Goal: Information Seeking & Learning: Learn about a topic

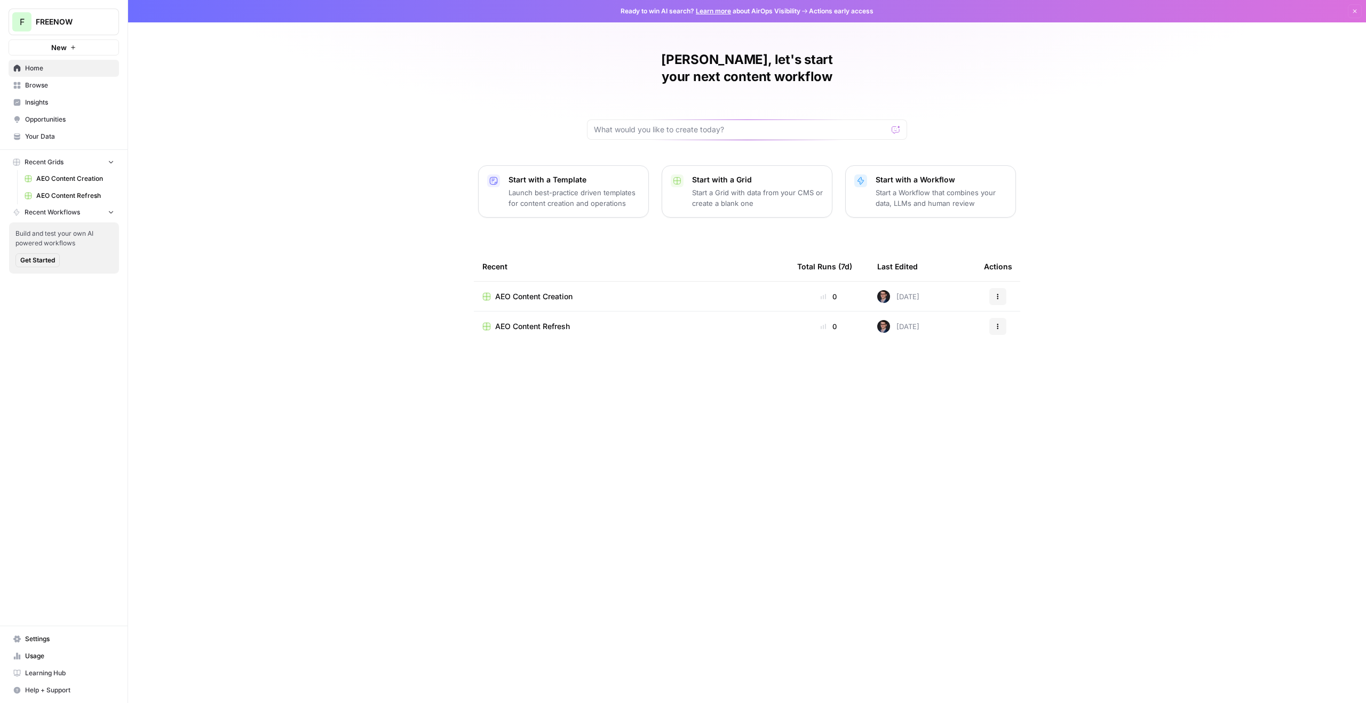
click at [71, 90] on link "Browse" at bounding box center [64, 85] width 110 height 17
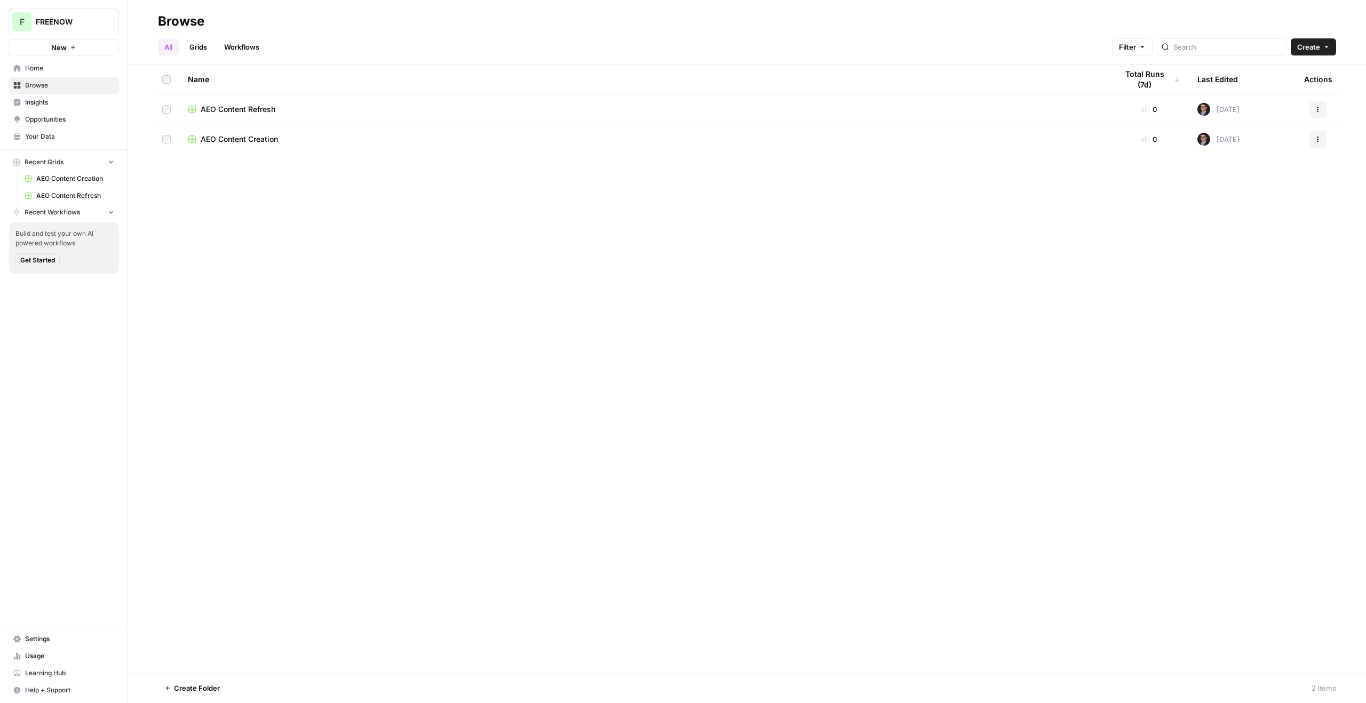
click at [43, 104] on span "Insights" at bounding box center [69, 103] width 89 height 10
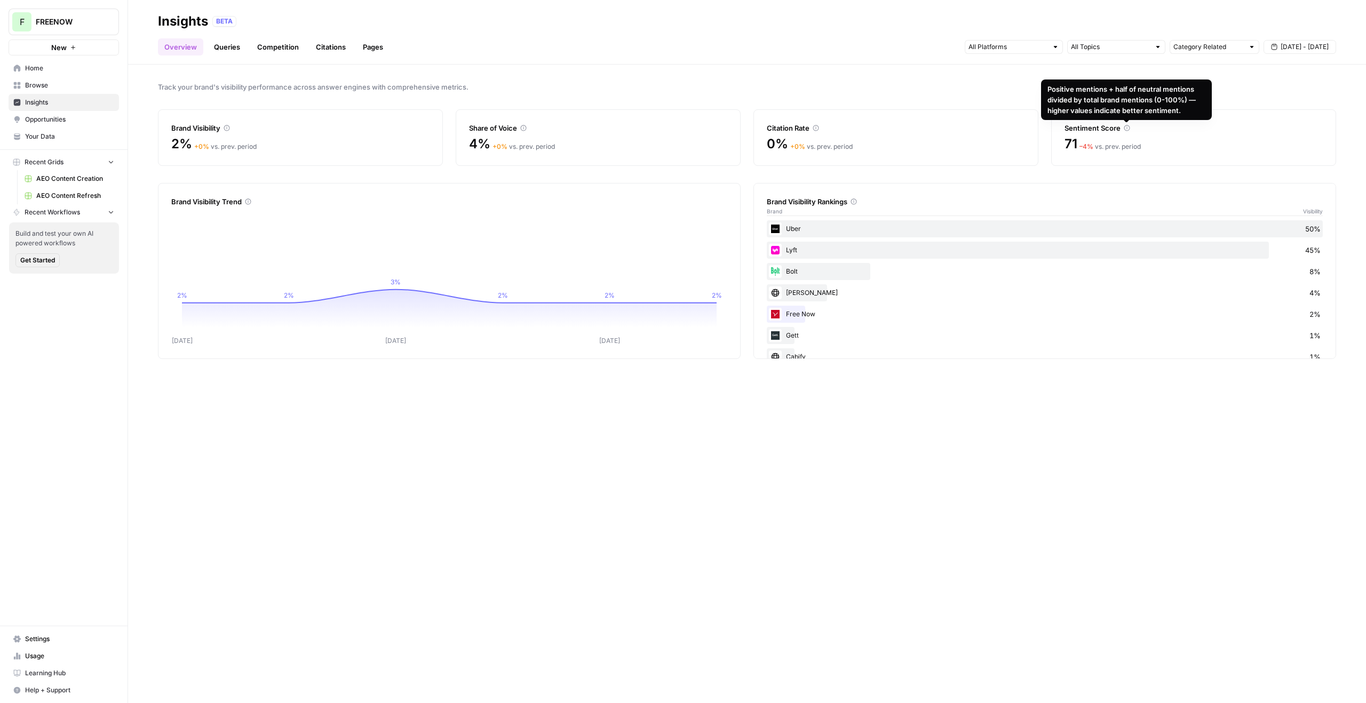
click at [1092, 148] on span "– 4 %" at bounding box center [1086, 146] width 14 height 8
click at [240, 50] on link "Queries" at bounding box center [227, 46] width 39 height 17
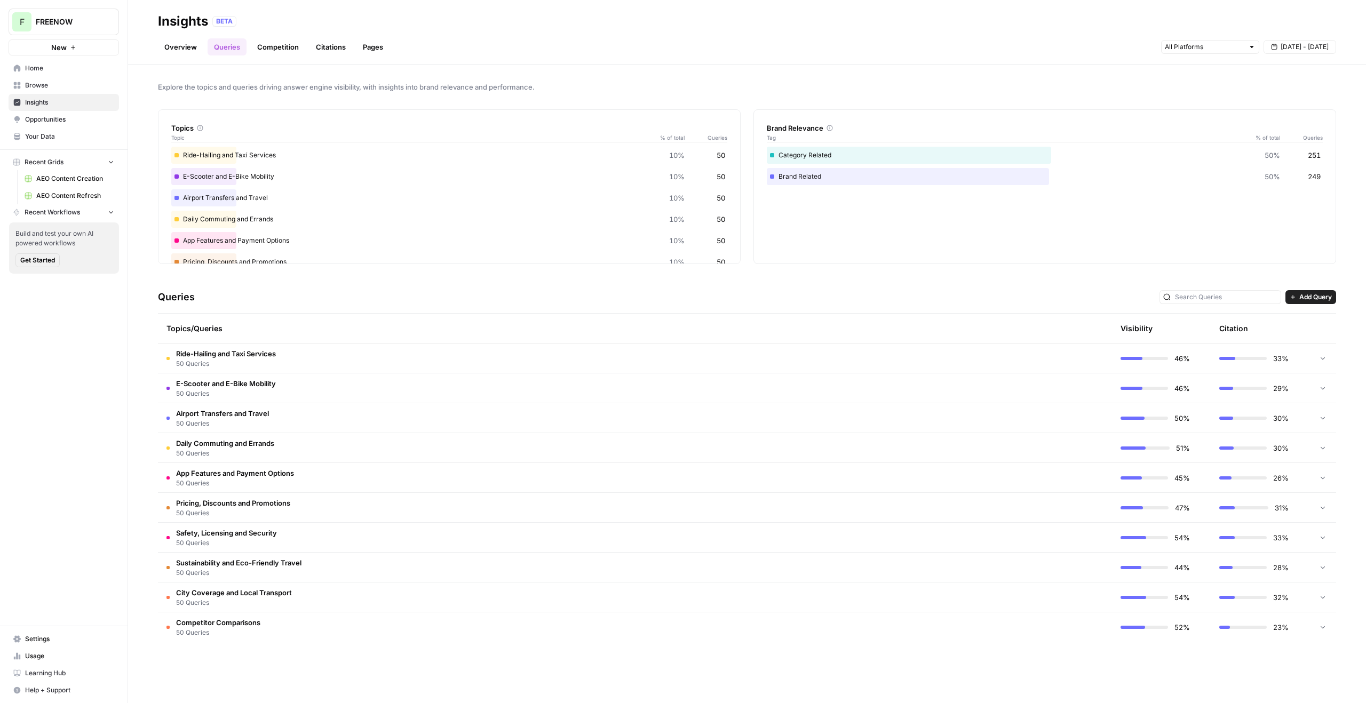
click at [1317, 356] on td at bounding box center [1322, 358] width 27 height 29
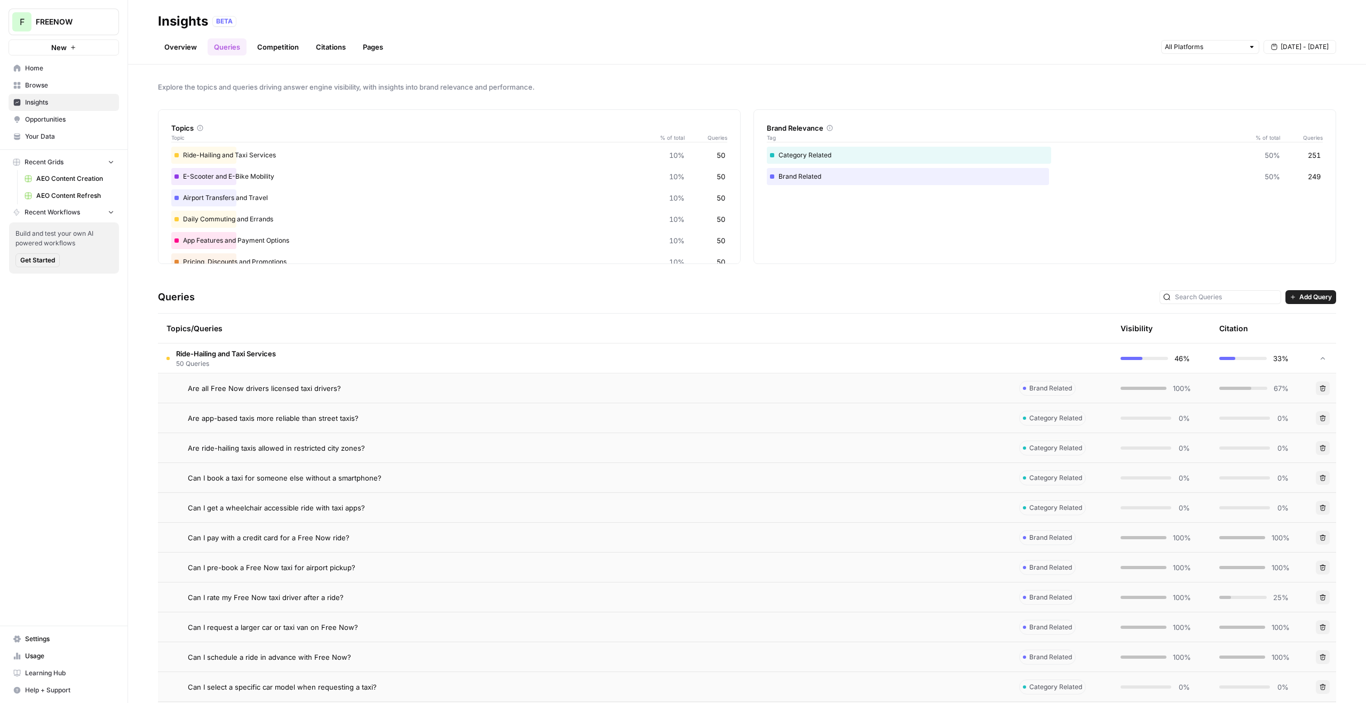
click at [1319, 356] on icon at bounding box center [1322, 358] width 7 height 7
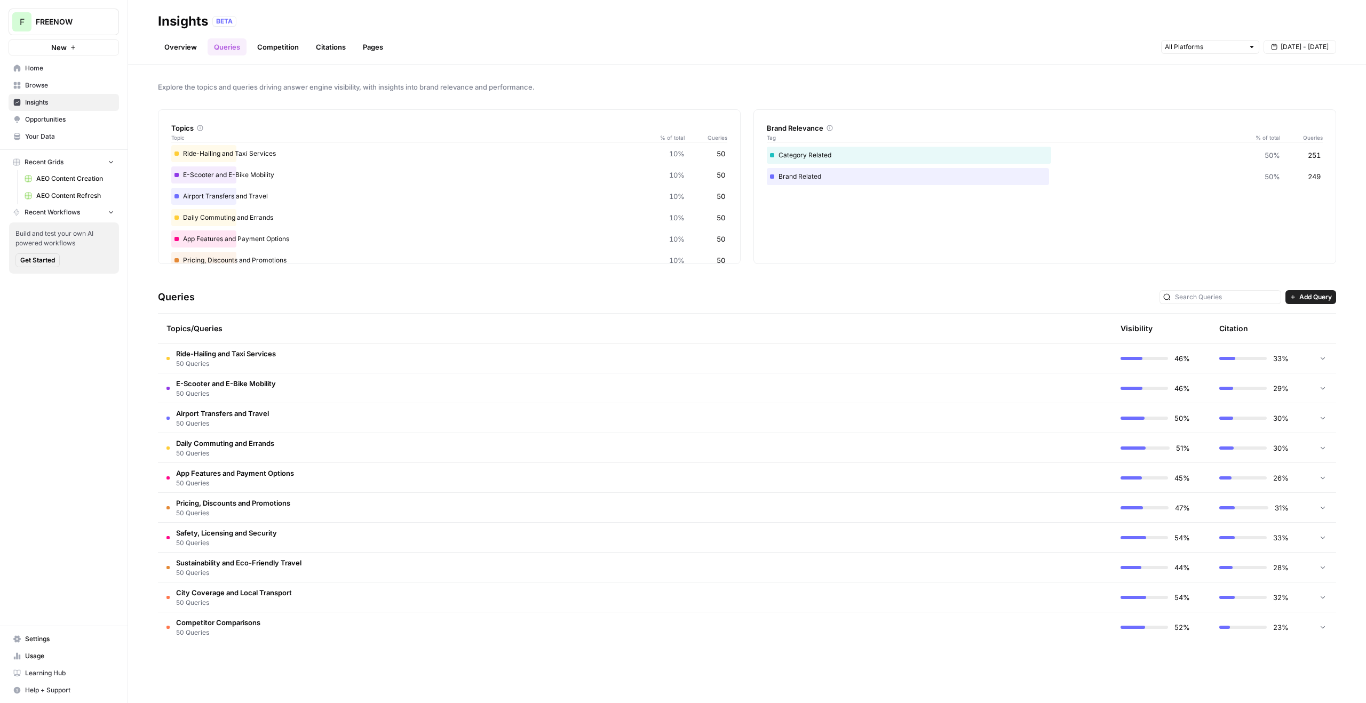
scroll to position [2, 0]
click at [278, 39] on link "Competition" at bounding box center [278, 46] width 54 height 17
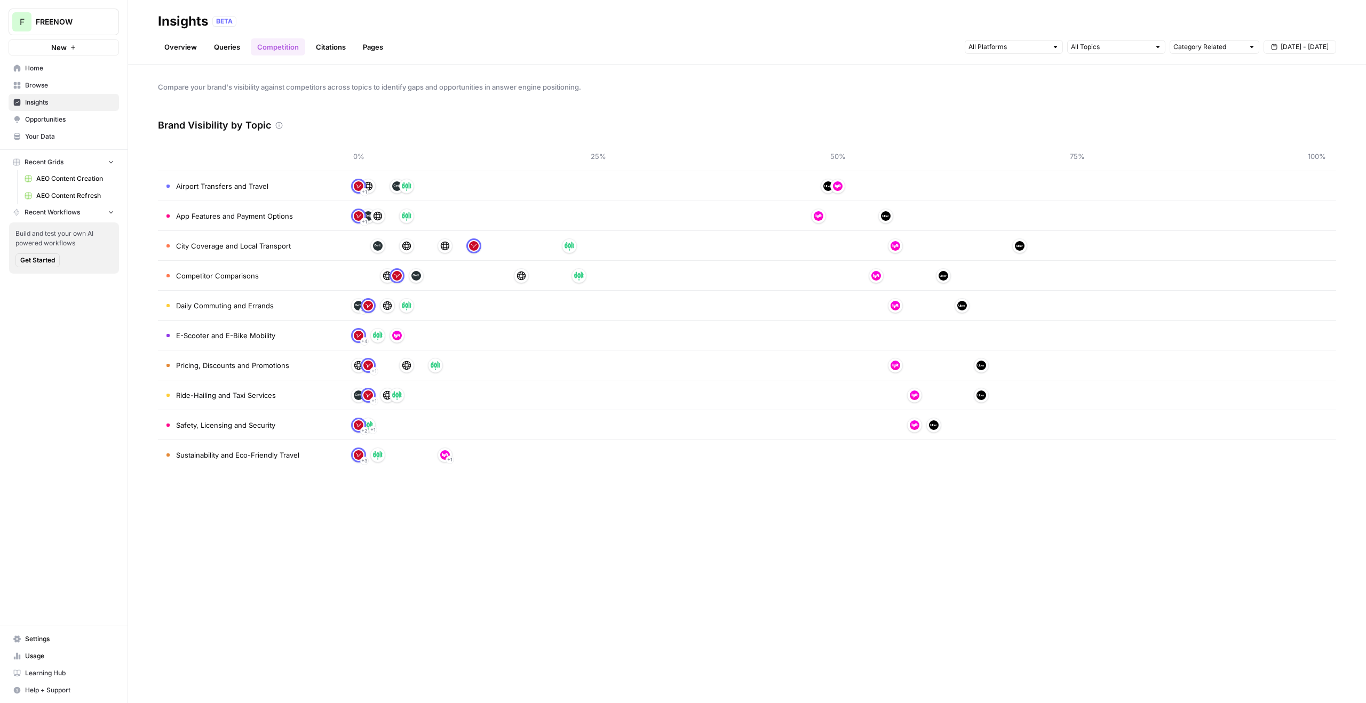
click at [333, 46] on link "Citations" at bounding box center [330, 46] width 43 height 17
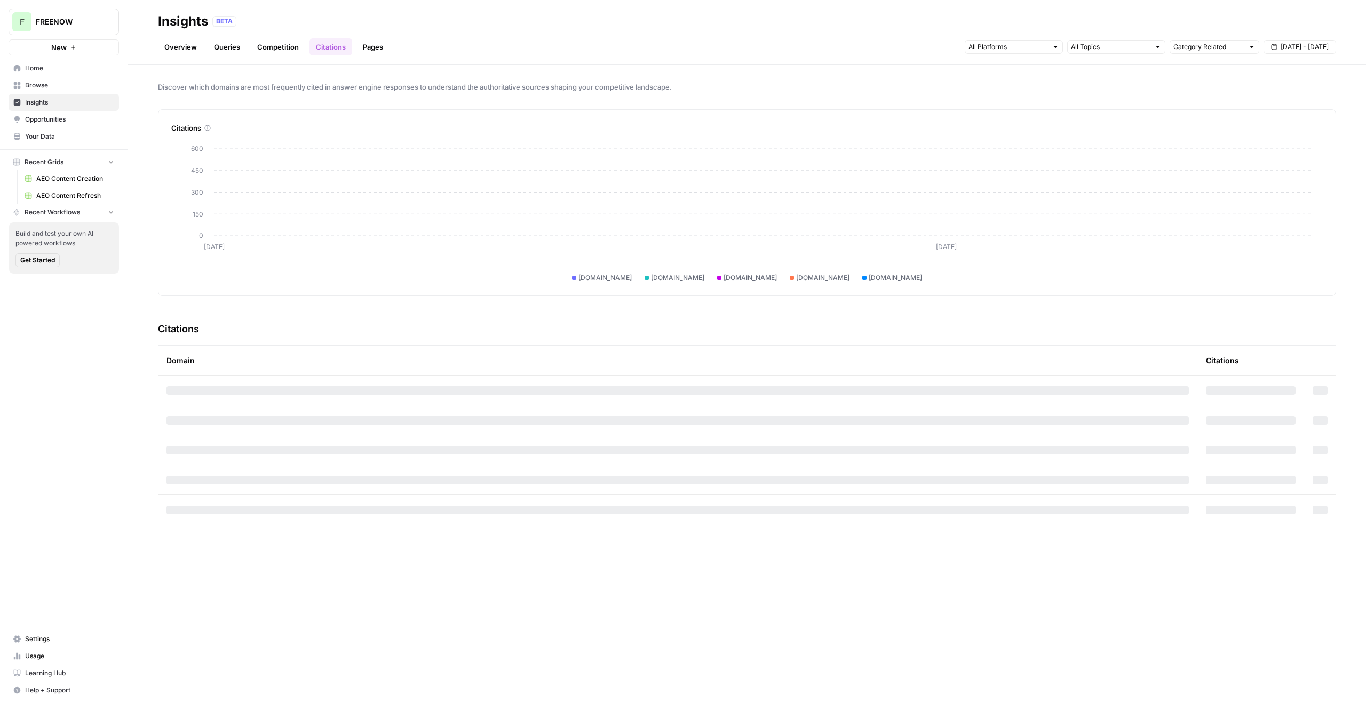
click at [371, 49] on link "Pages" at bounding box center [372, 46] width 33 height 17
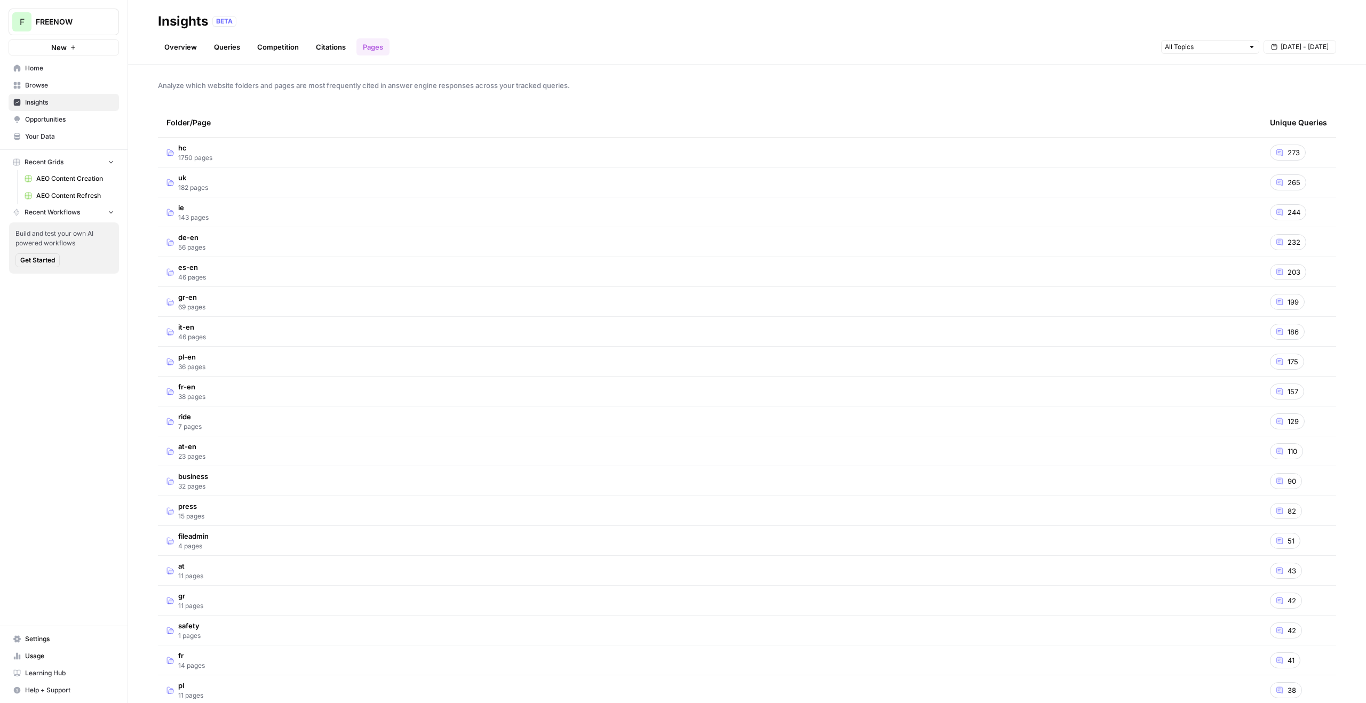
scroll to position [2, 0]
click at [240, 484] on td "business 32 pages" at bounding box center [709, 480] width 1103 height 29
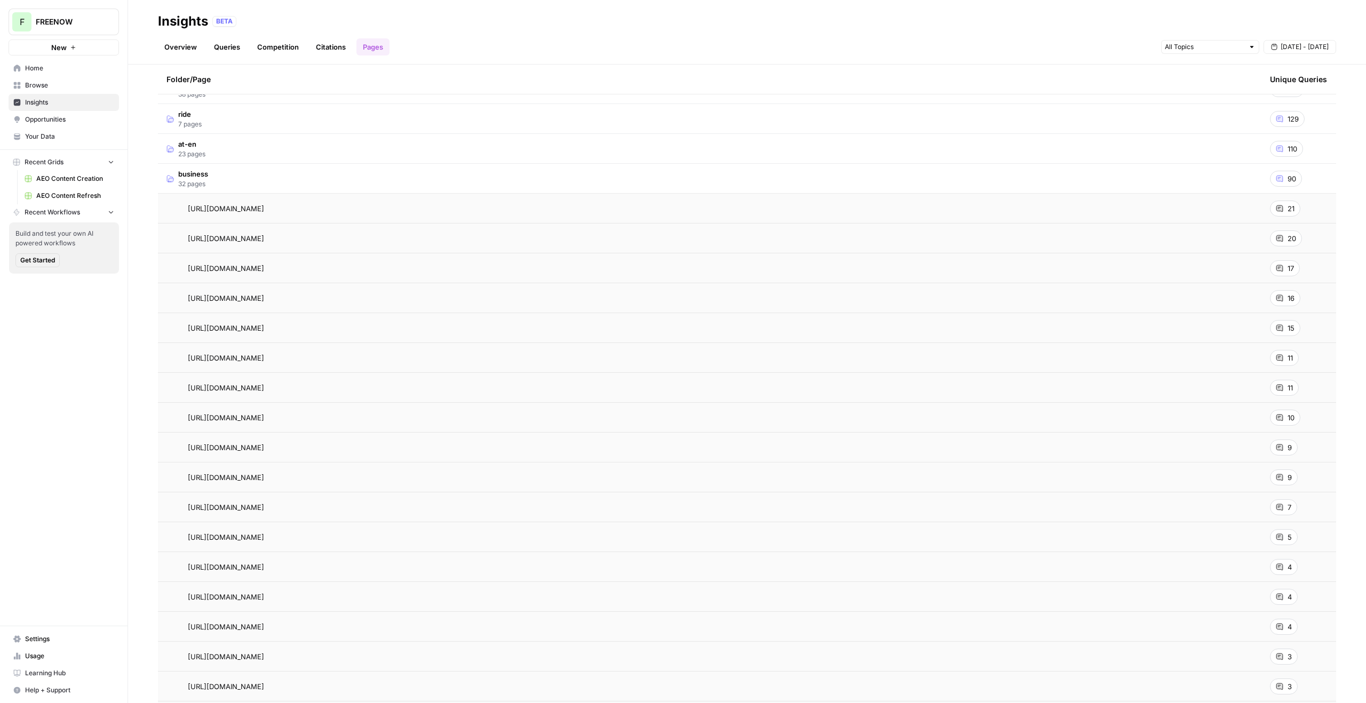
scroll to position [209, 0]
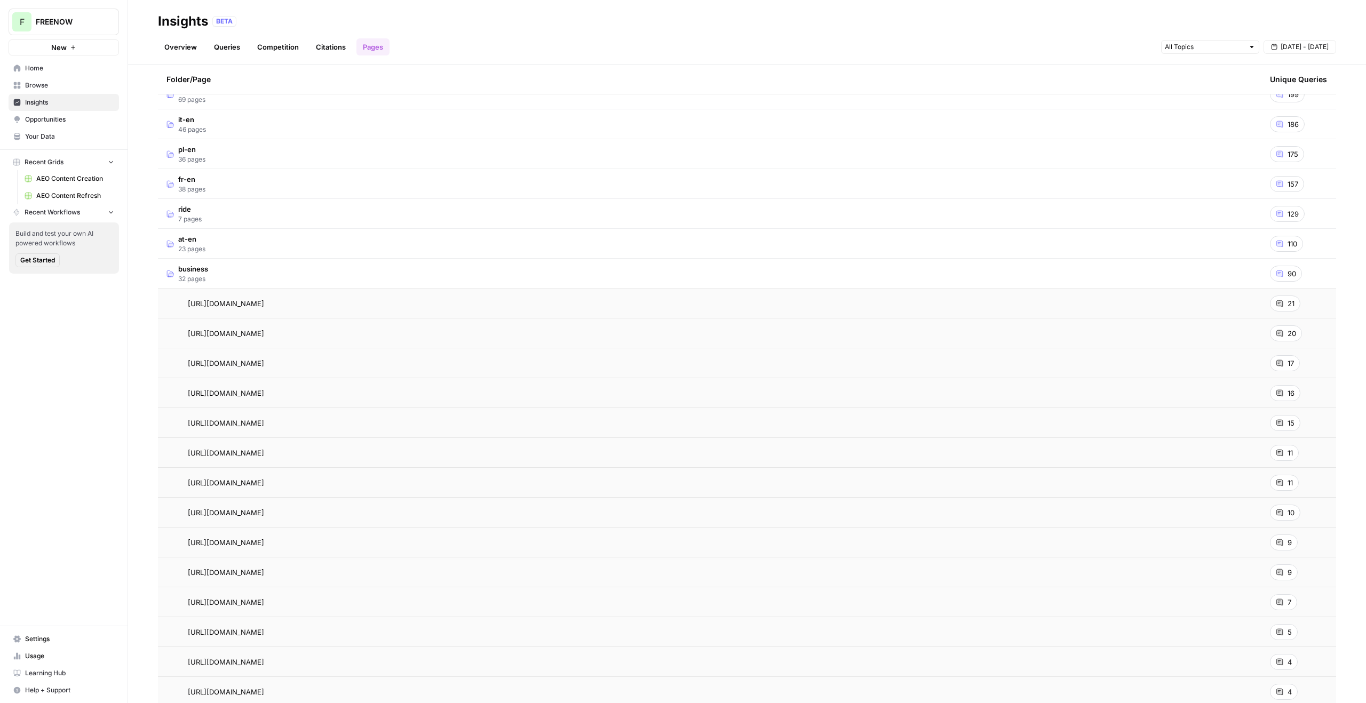
click at [1287, 303] on span "21" at bounding box center [1290, 303] width 7 height 11
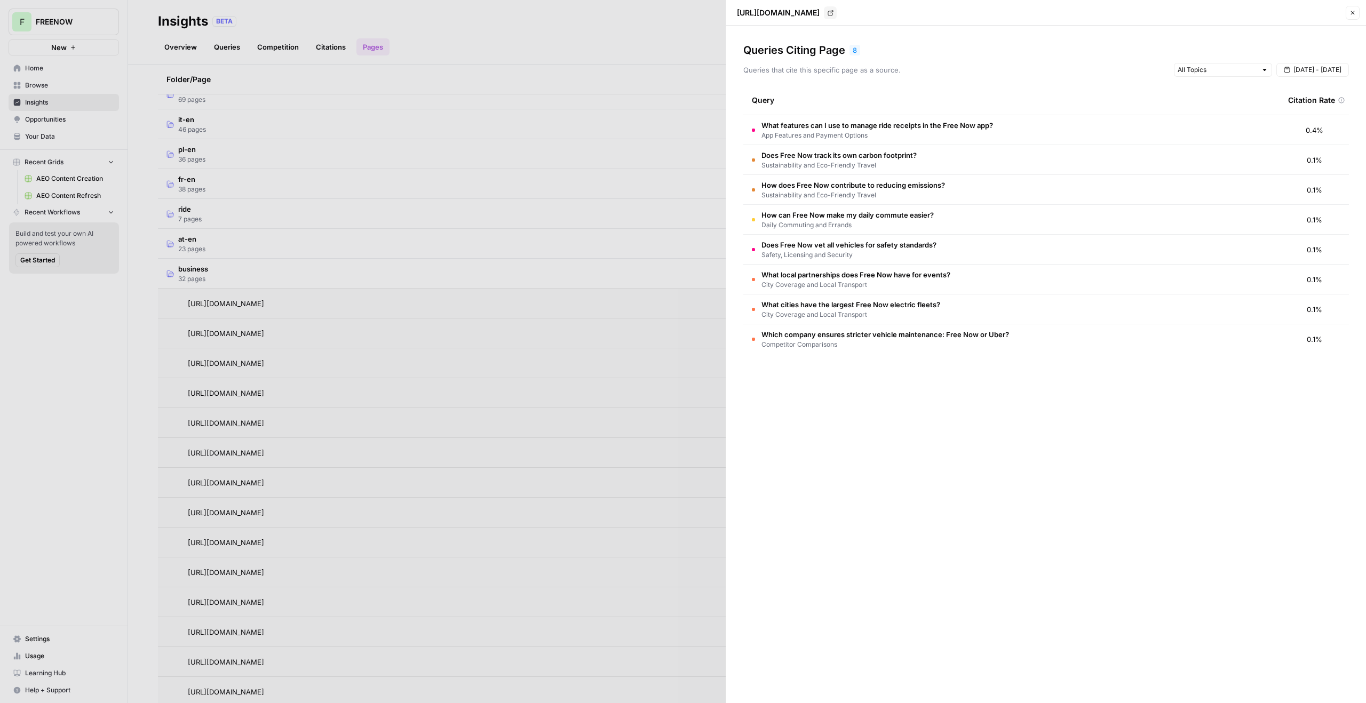
click at [868, 136] on span "App Features and Payment Options" at bounding box center [877, 136] width 232 height 10
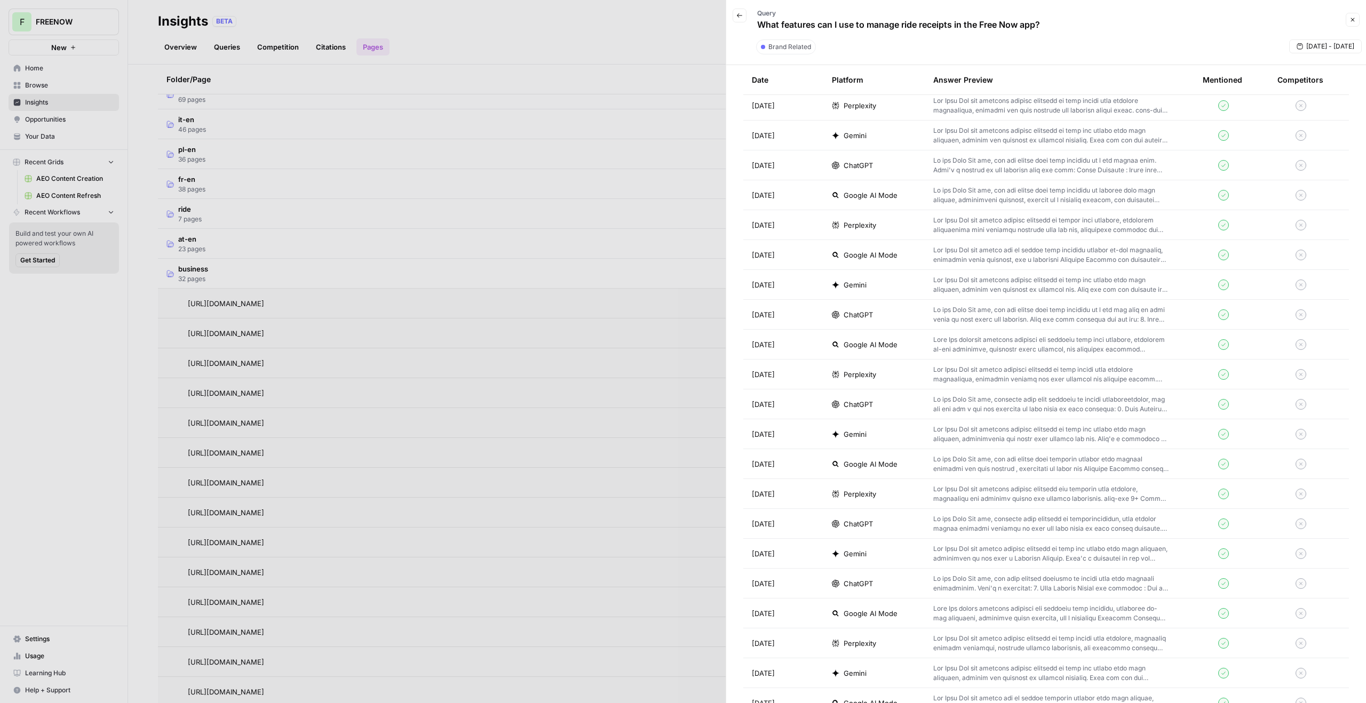
scroll to position [977, 0]
click at [972, 231] on p at bounding box center [1050, 225] width 235 height 19
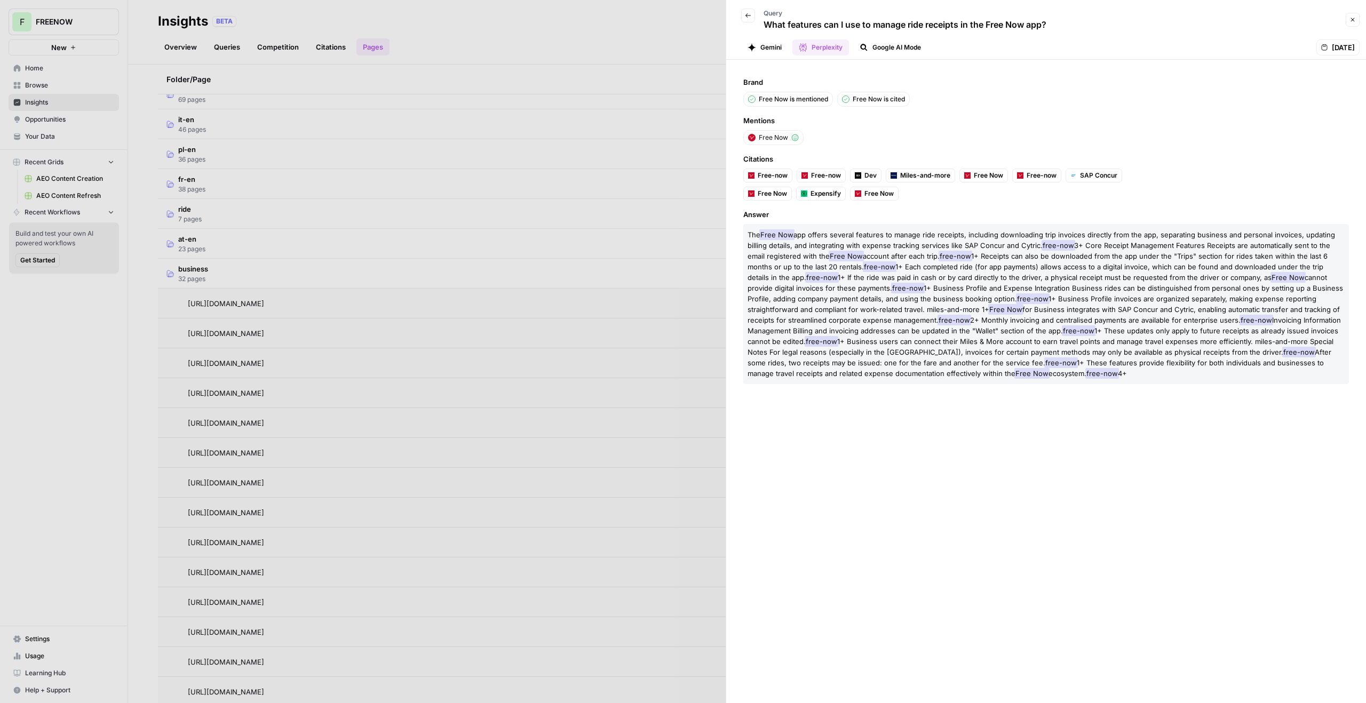
click at [1351, 17] on icon "button" at bounding box center [1352, 20] width 6 height 6
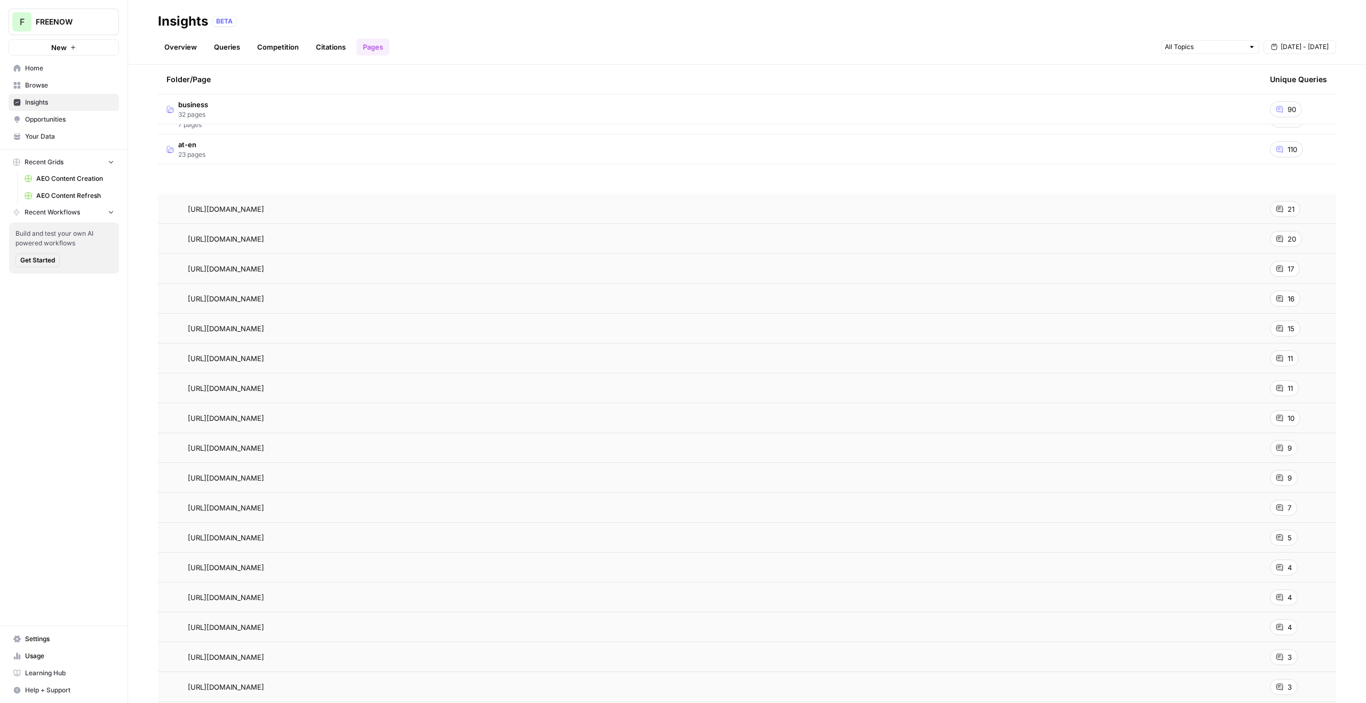
scroll to position [304, 0]
click at [1235, 53] on div at bounding box center [1210, 47] width 98 height 14
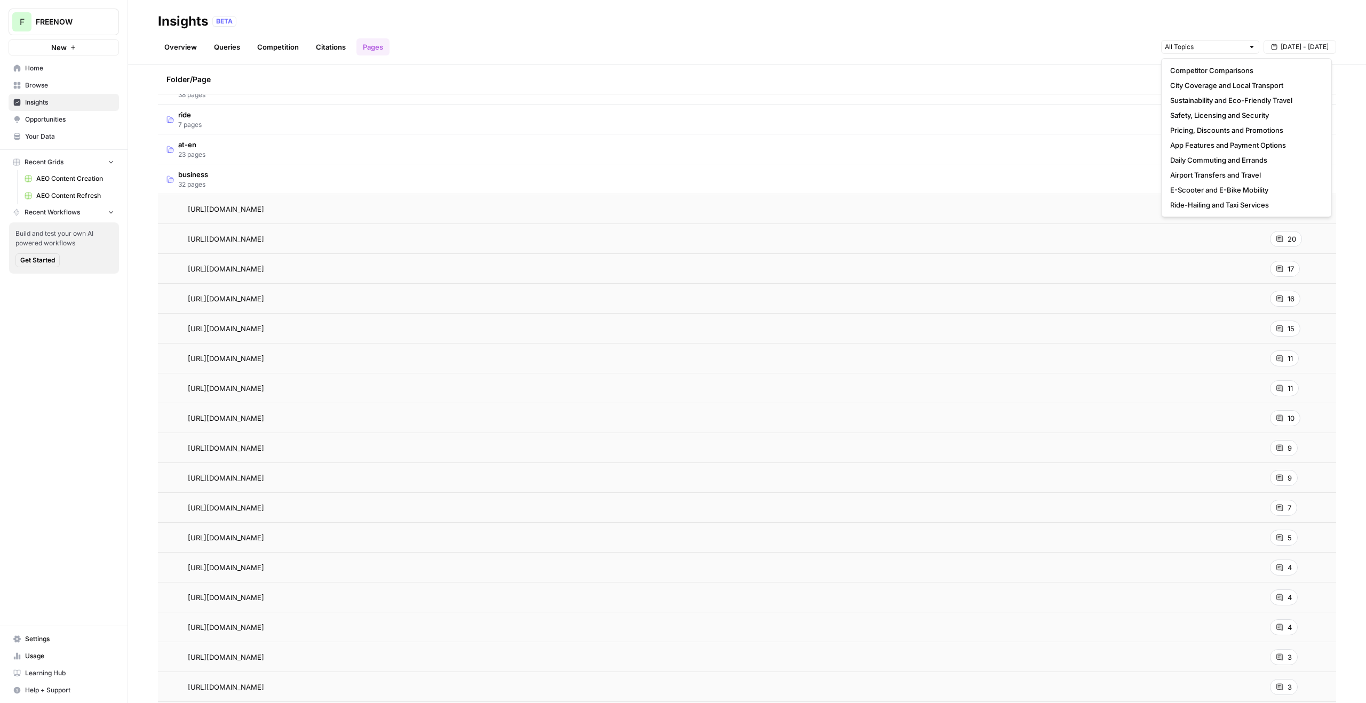
click at [1306, 20] on div "BETA" at bounding box center [774, 21] width 1124 height 11
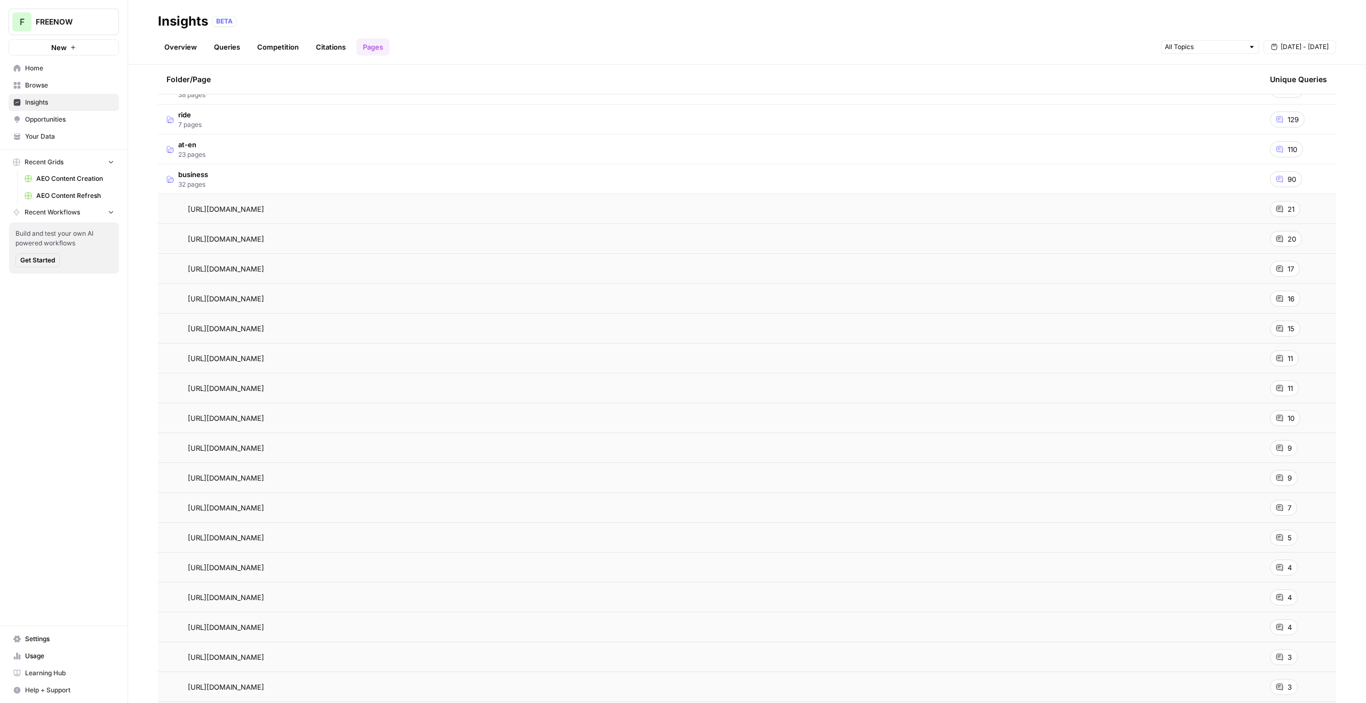
click at [1306, 42] on button "[DATE] - [DATE]" at bounding box center [1299, 47] width 73 height 14
click at [1219, 71] on icon "button" at bounding box center [1220, 72] width 7 height 7
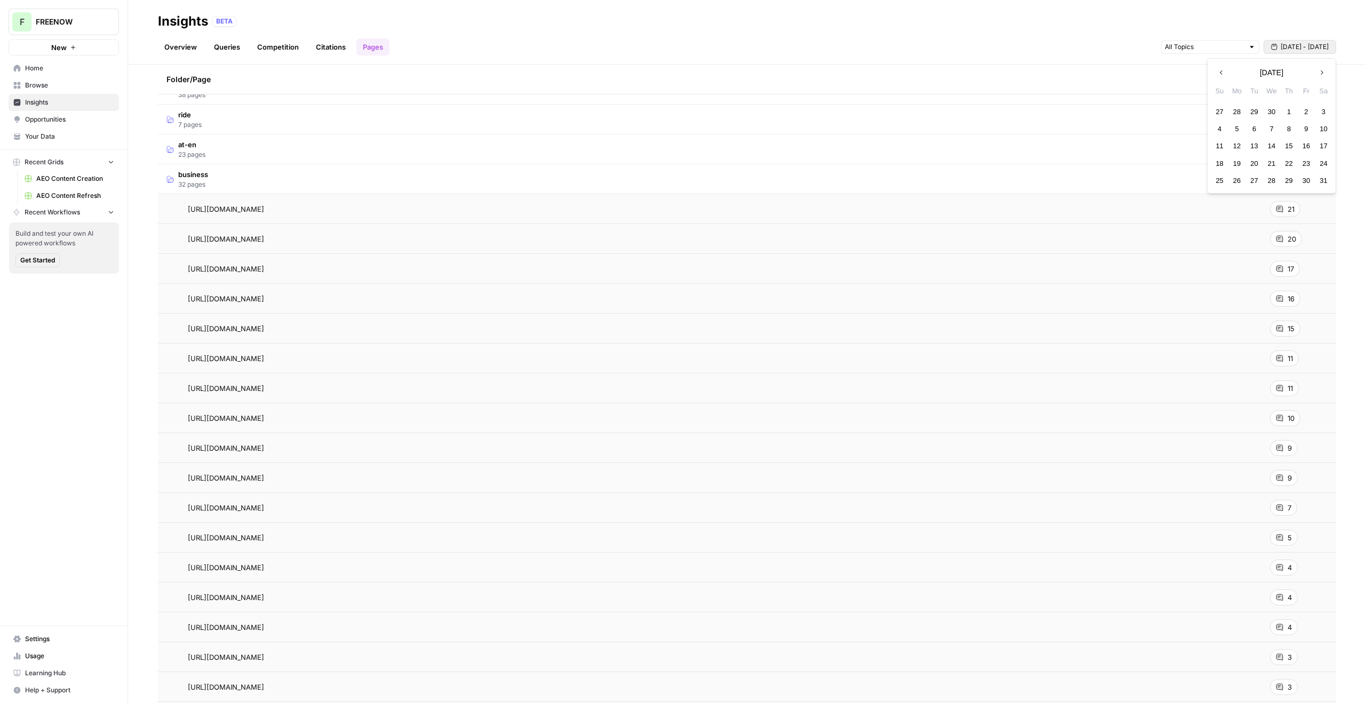
click at [1219, 71] on icon "button" at bounding box center [1220, 72] width 7 height 7
click at [1275, 108] on div "1" at bounding box center [1271, 112] width 14 height 14
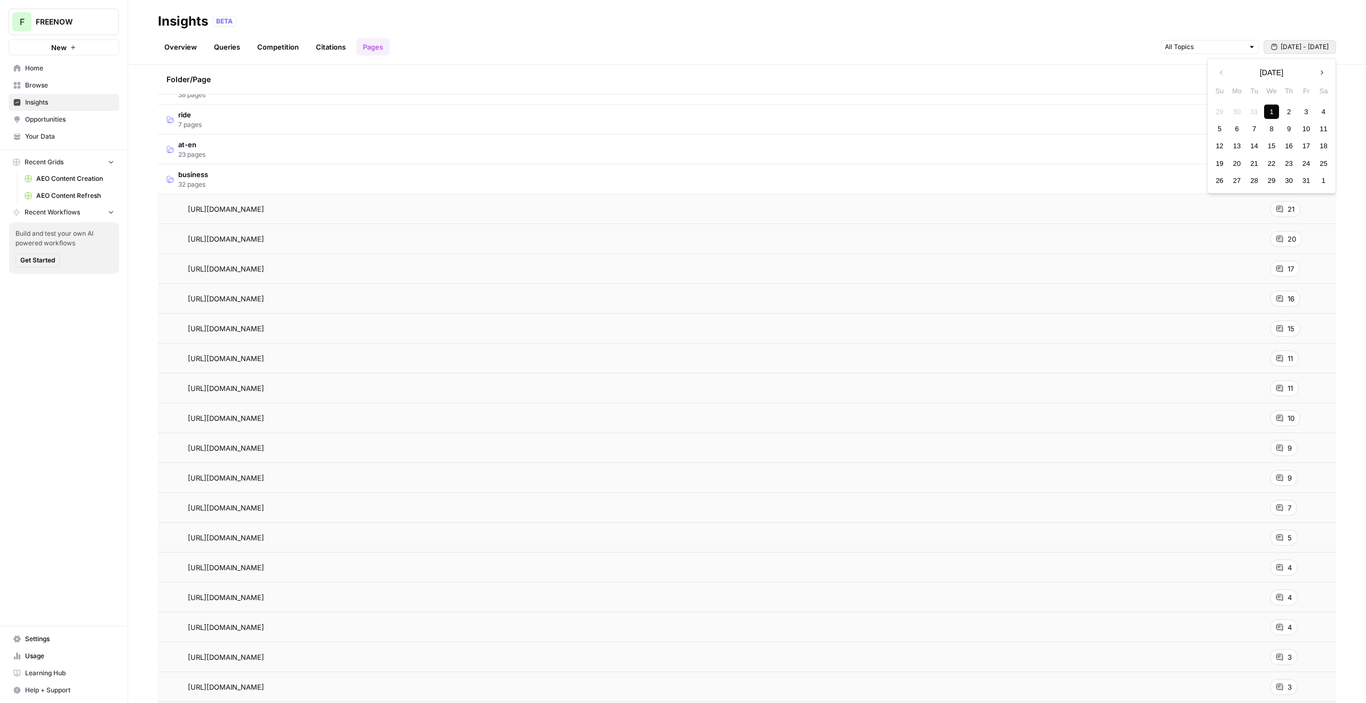
click at [1319, 71] on icon "button" at bounding box center [1321, 72] width 7 height 7
click at [1226, 74] on button "Previous month" at bounding box center [1221, 72] width 19 height 19
click at [1320, 76] on icon "button" at bounding box center [1321, 72] width 7 height 7
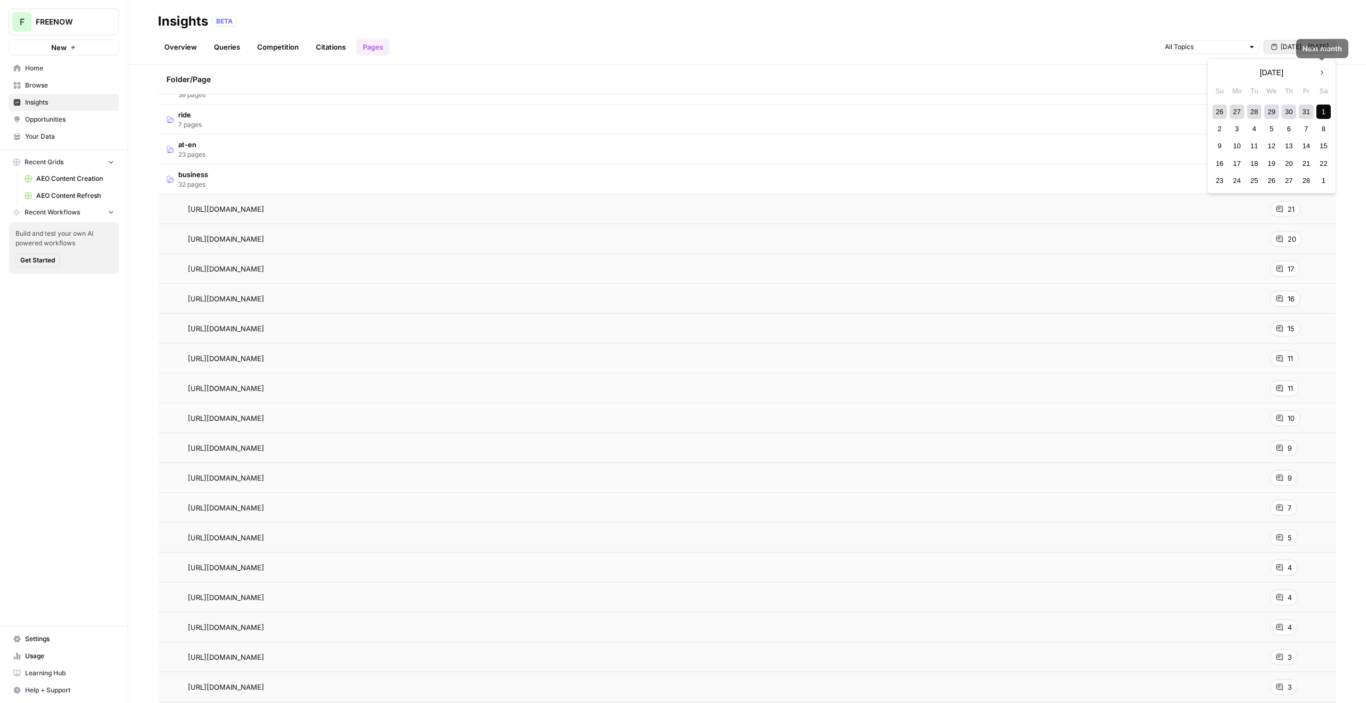
click at [1320, 76] on icon "button" at bounding box center [1321, 72] width 7 height 7
click at [1321, 110] on div "1" at bounding box center [1323, 112] width 14 height 14
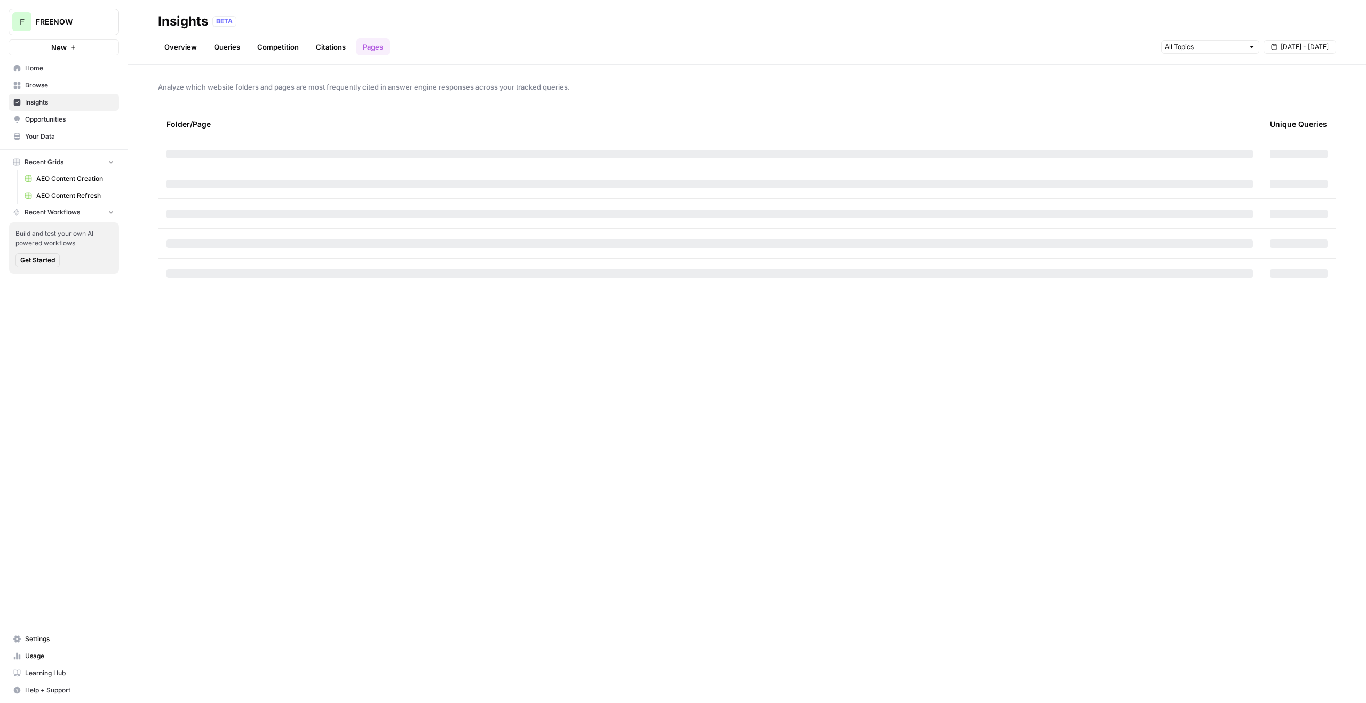
click at [1304, 43] on span "[DATE] - [DATE]" at bounding box center [1304, 47] width 48 height 10
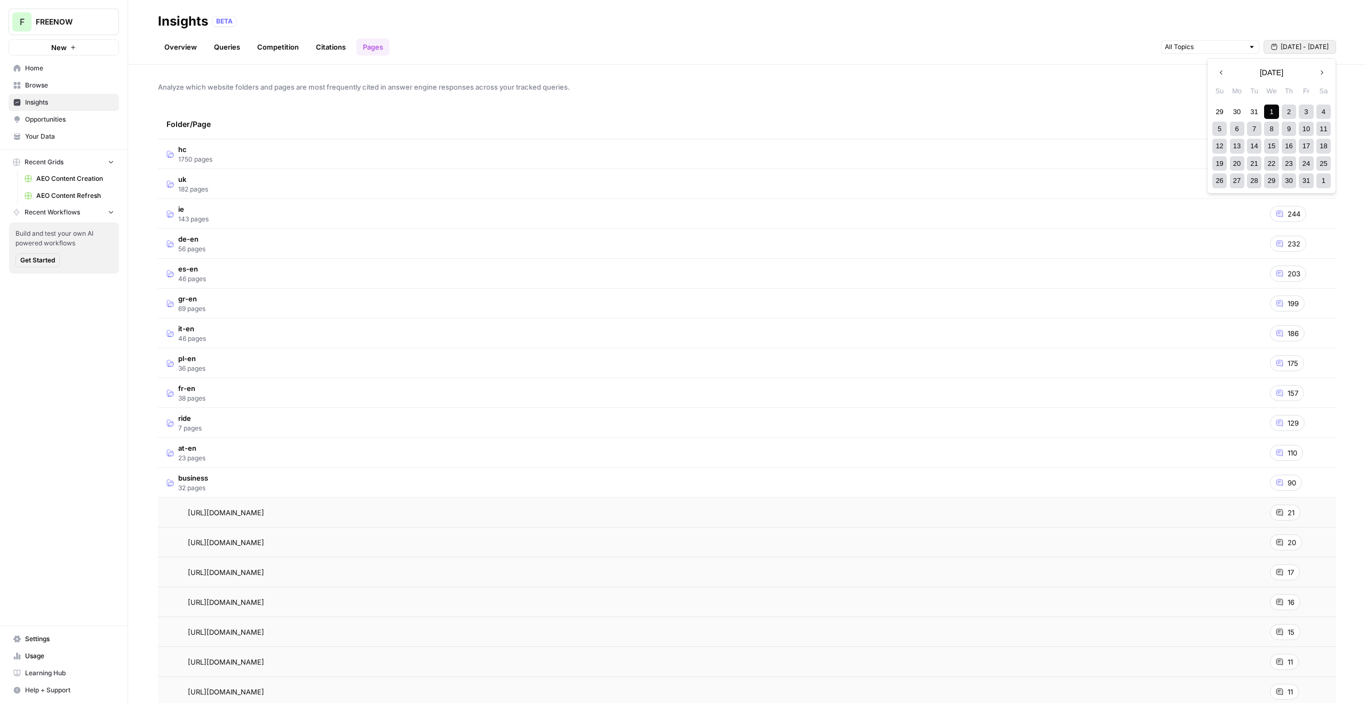
click at [1318, 73] on icon "button" at bounding box center [1321, 72] width 7 height 7
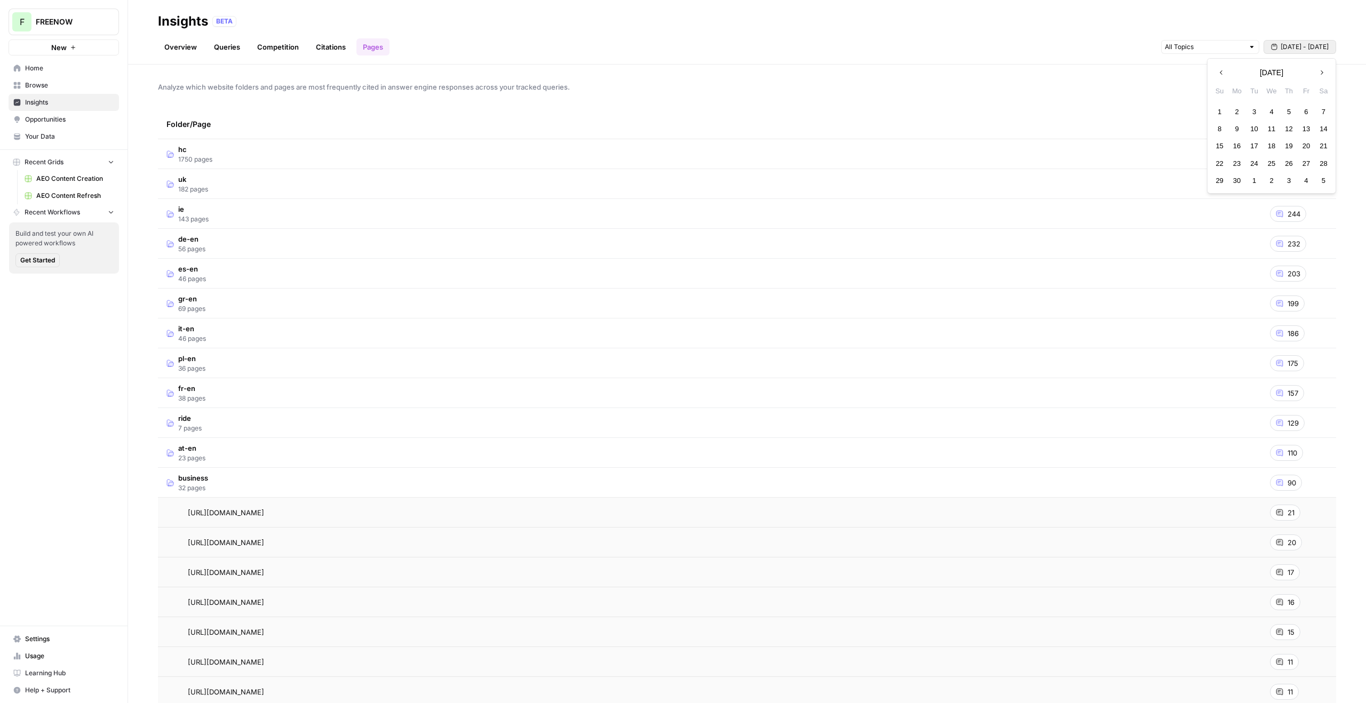
click at [1217, 75] on icon "button" at bounding box center [1220, 72] width 7 height 7
click at [1329, 72] on button "Next month" at bounding box center [1321, 72] width 19 height 19
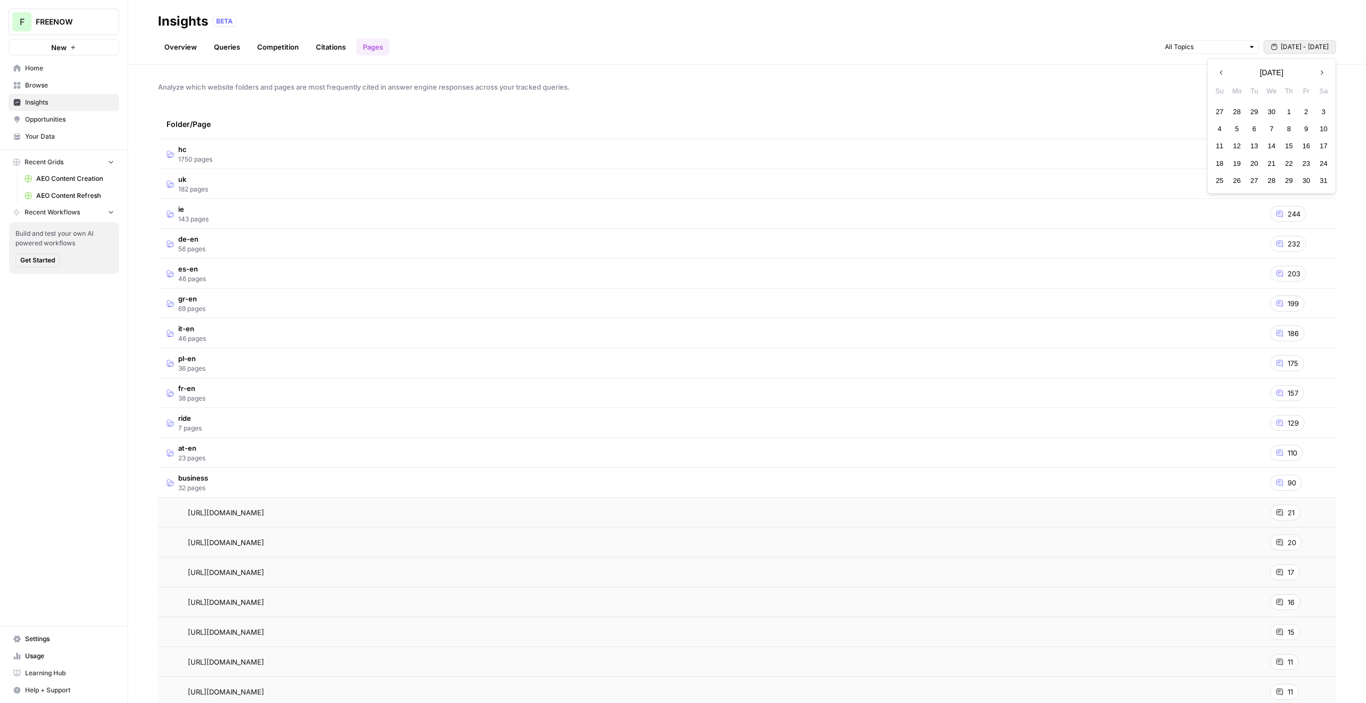
click at [1329, 72] on button "Next month" at bounding box center [1321, 72] width 19 height 19
click at [1239, 183] on div "29" at bounding box center [1237, 180] width 14 height 14
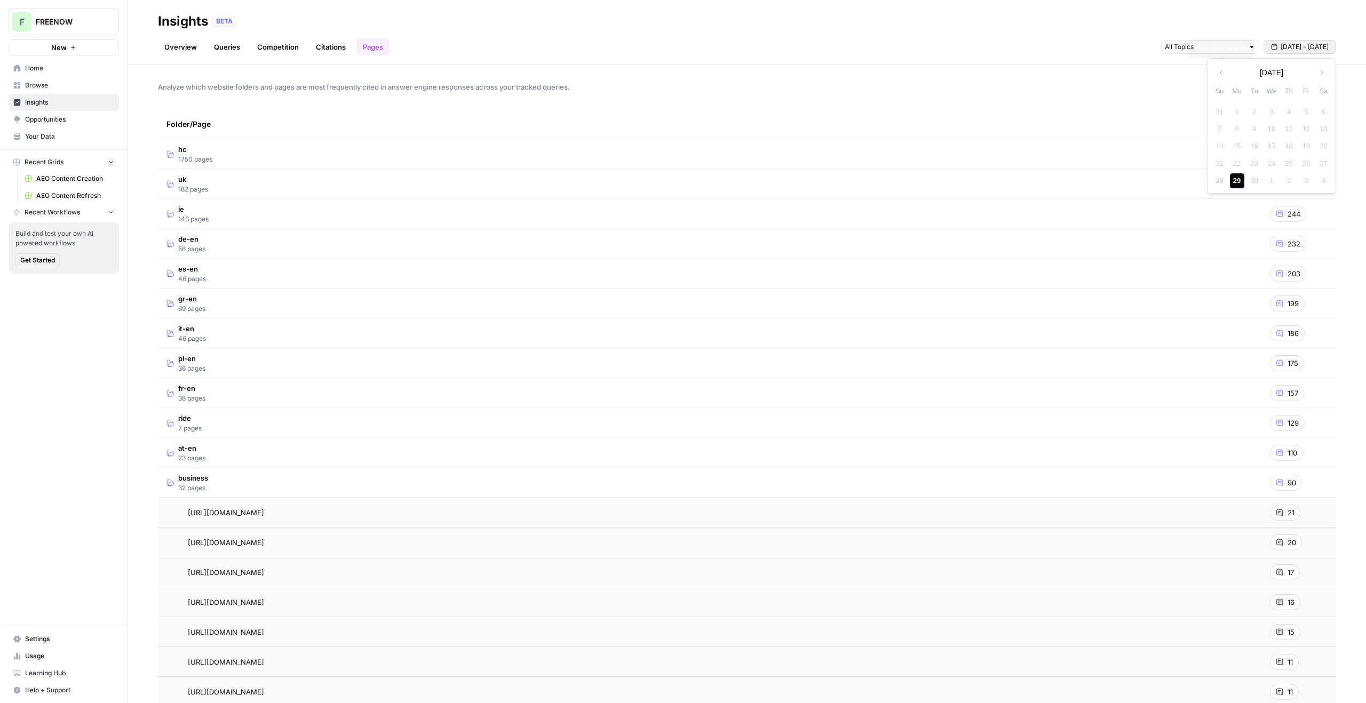
click at [1277, 48] on icon "button" at bounding box center [1274, 47] width 6 height 6
click at [1292, 42] on button "[DATE] - [DATE]" at bounding box center [1299, 47] width 73 height 14
click at [1320, 77] on button "Next month" at bounding box center [1321, 72] width 19 height 19
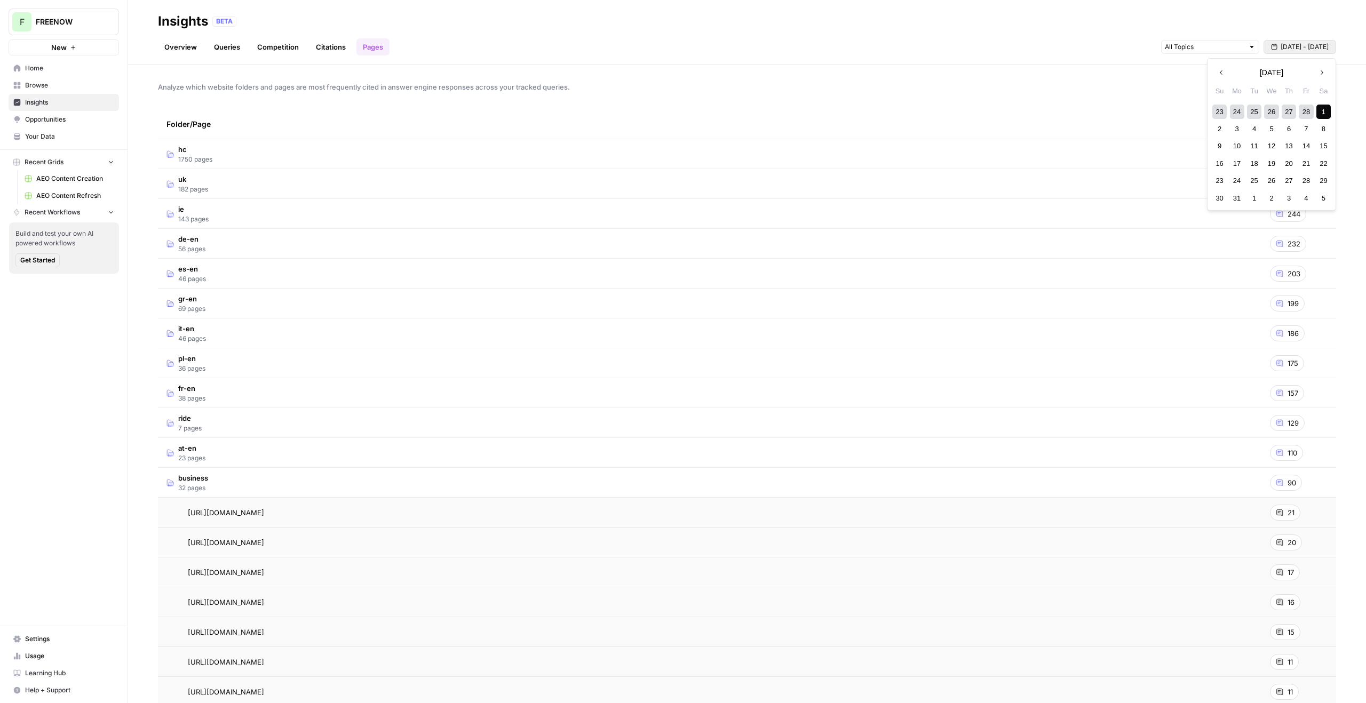
click at [1320, 77] on button "Next month" at bounding box center [1321, 72] width 19 height 19
click at [1287, 112] on div "1" at bounding box center [1289, 112] width 14 height 14
click at [1290, 114] on div "1" at bounding box center [1289, 112] width 14 height 14
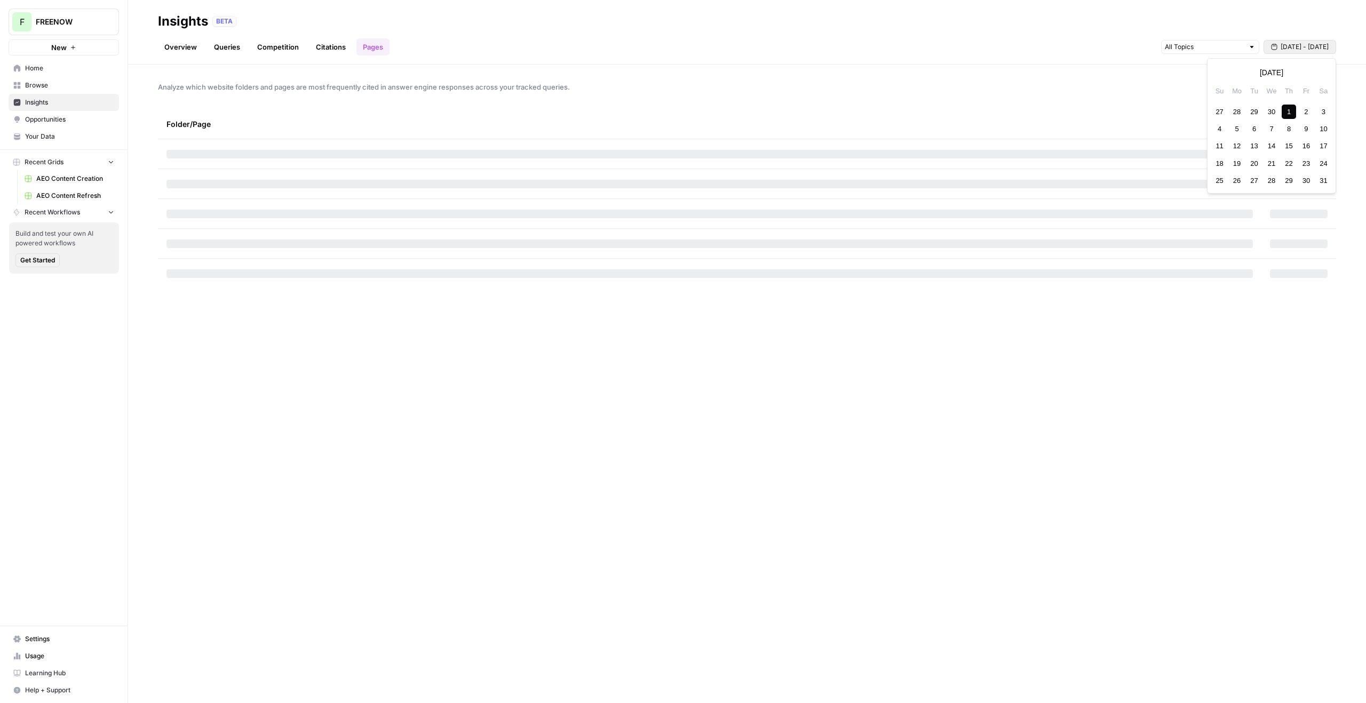
click at [1316, 49] on span "[DATE] - [DATE]" at bounding box center [1304, 47] width 48 height 10
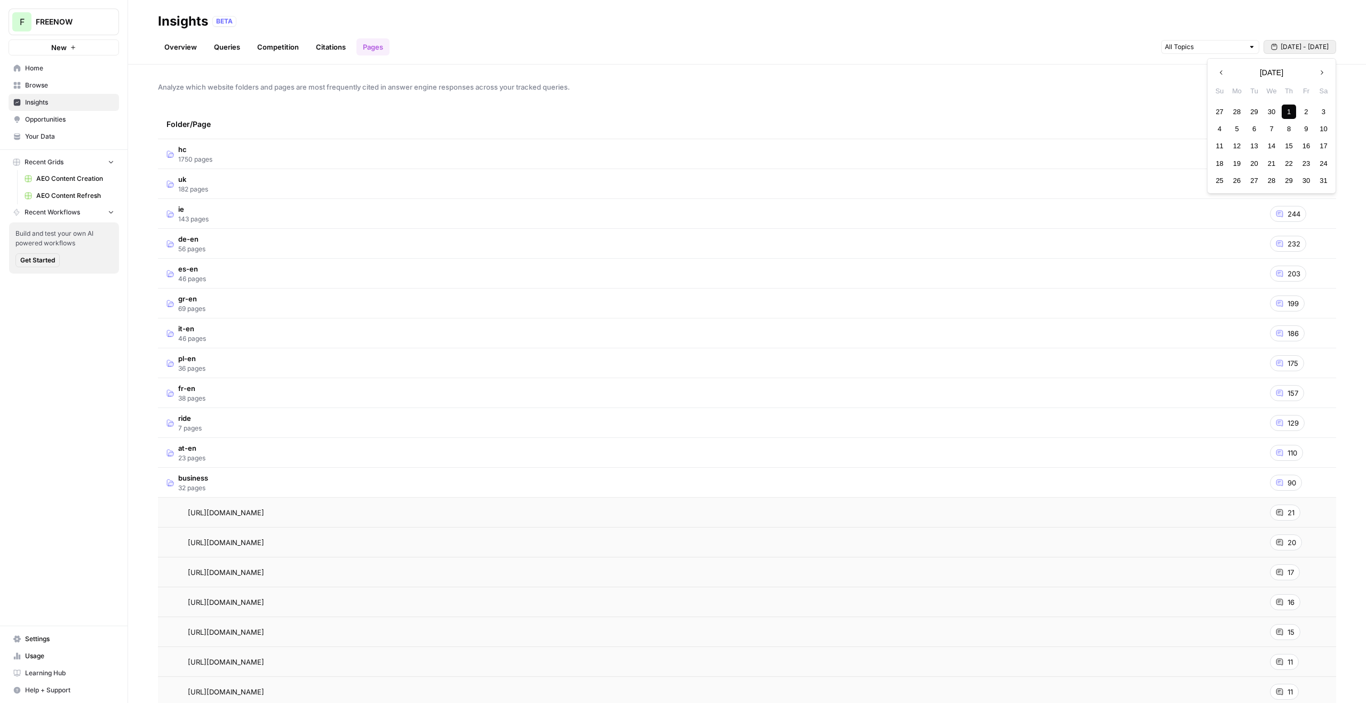
click at [1320, 76] on button "Next month" at bounding box center [1321, 72] width 19 height 19
click at [1237, 176] on div "29" at bounding box center [1237, 180] width 14 height 14
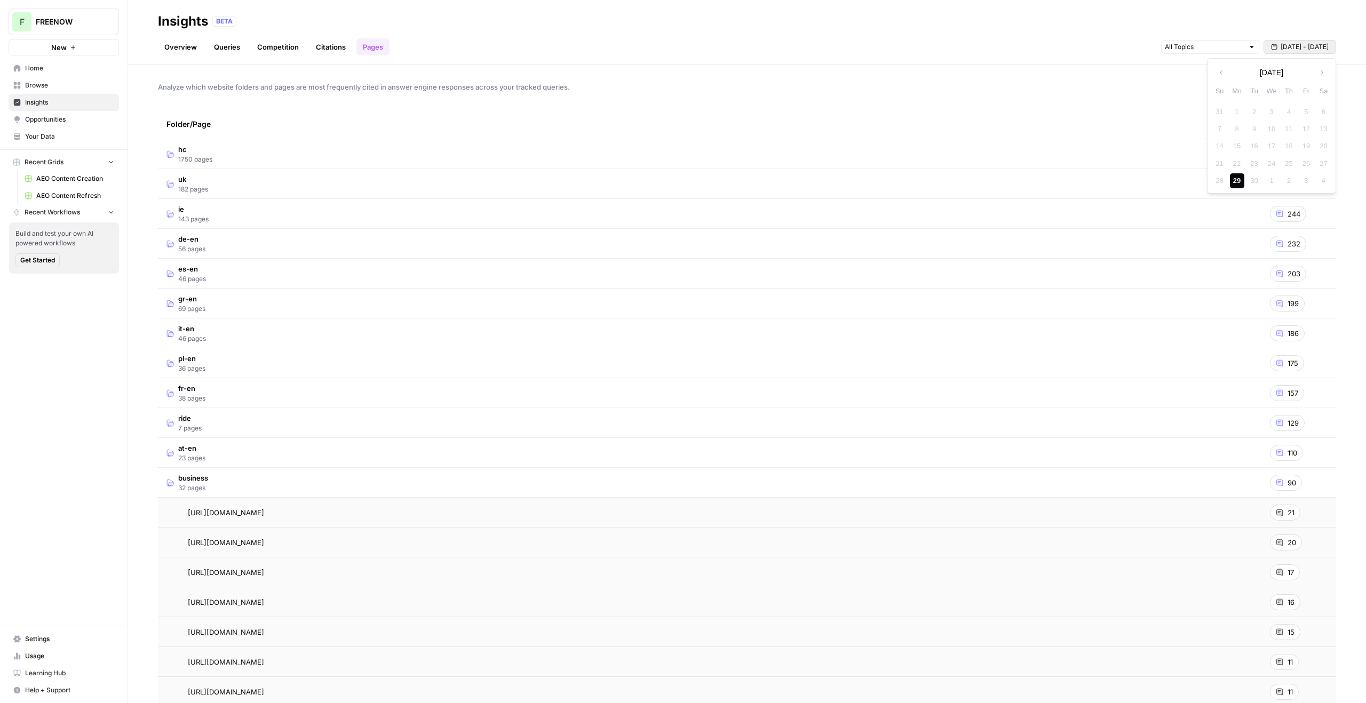
click at [1267, 63] on div "Previous month [DATE] Next month" at bounding box center [1271, 72] width 128 height 19
click at [1294, 53] on button "[DATE] - [DATE]" at bounding box center [1299, 47] width 73 height 14
click at [1295, 51] on span "[DATE] - [DATE]" at bounding box center [1304, 47] width 48 height 10
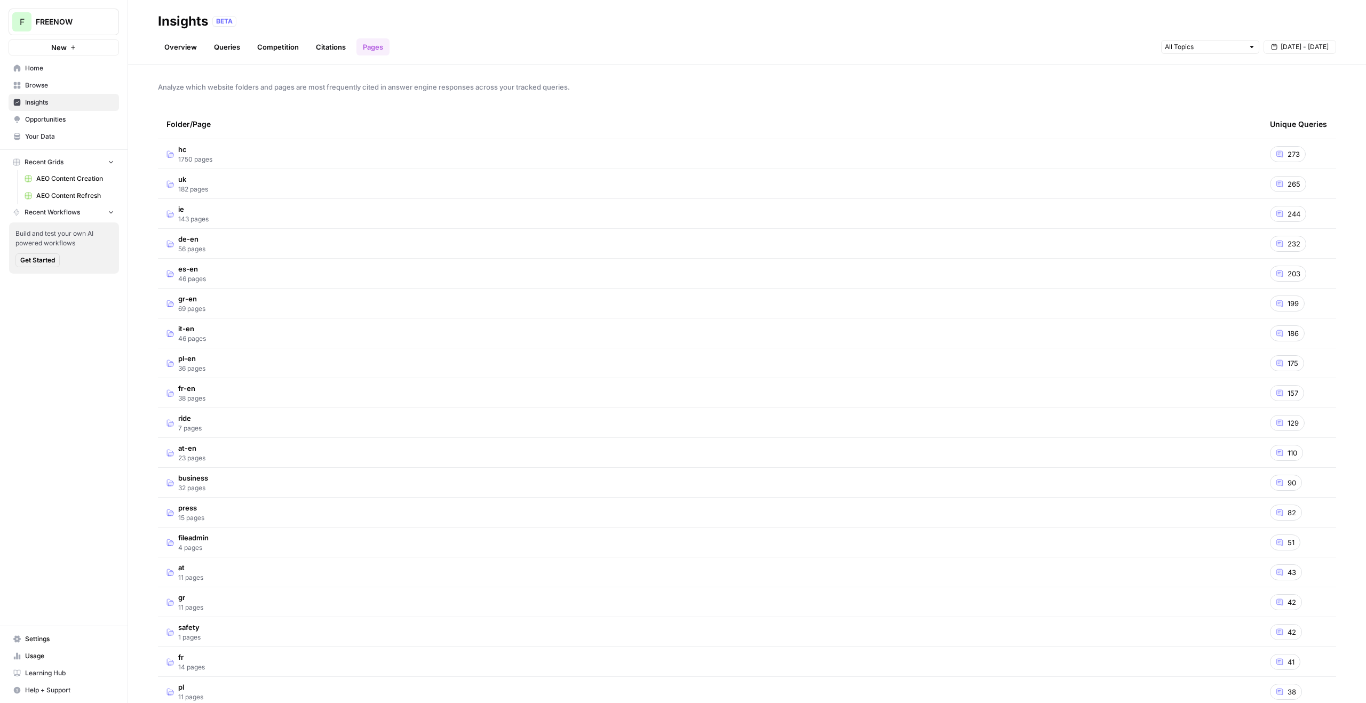
click at [1312, 51] on span "[DATE] - [DATE]" at bounding box center [1304, 47] width 48 height 10
click at [1322, 78] on button "Next month" at bounding box center [1321, 72] width 19 height 19
click at [1320, 78] on button "Next month" at bounding box center [1321, 72] width 19 height 19
click at [1214, 70] on button "Previous month" at bounding box center [1221, 72] width 19 height 19
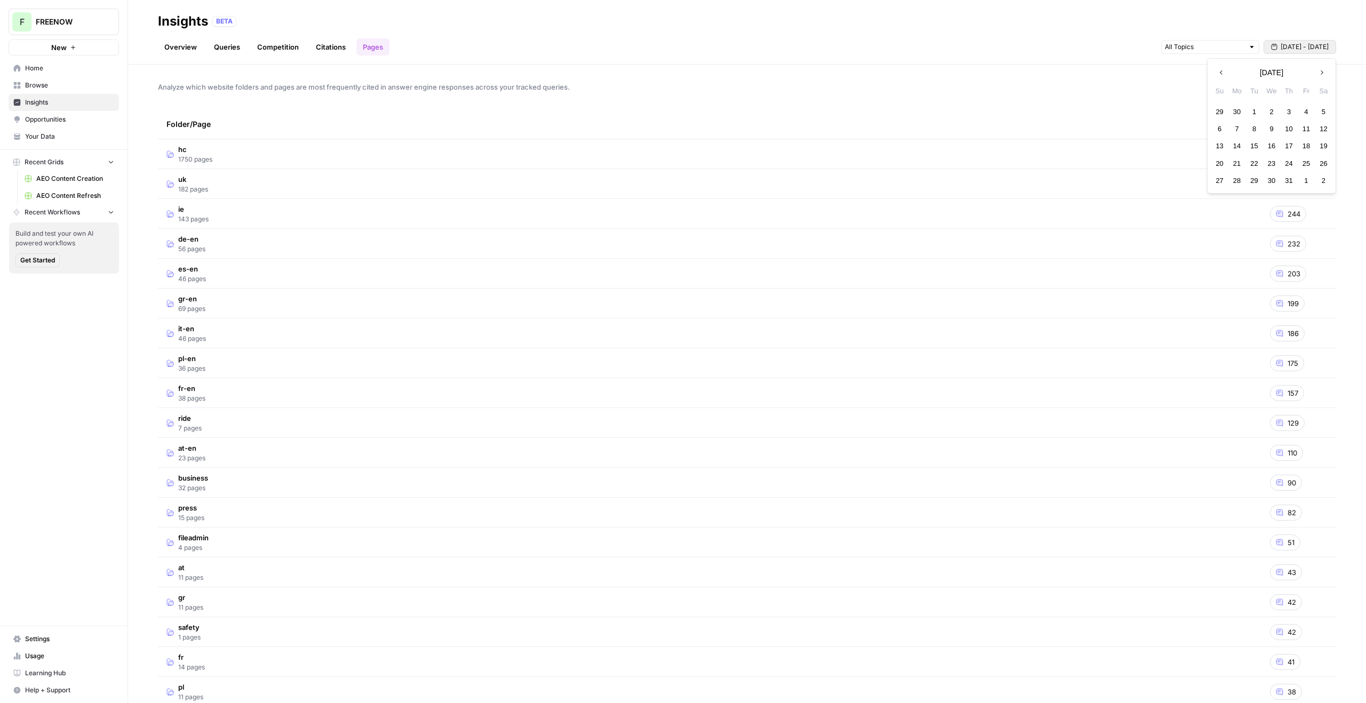
click at [1248, 113] on div "1" at bounding box center [1254, 112] width 14 height 14
click at [1315, 79] on button "Next month" at bounding box center [1321, 72] width 19 height 19
click at [1303, 111] on div "1" at bounding box center [1306, 112] width 14 height 14
click at [1290, 49] on span "Jul 1 - Aug 1" at bounding box center [1304, 47] width 48 height 10
click at [1327, 70] on button "Next month" at bounding box center [1321, 72] width 19 height 19
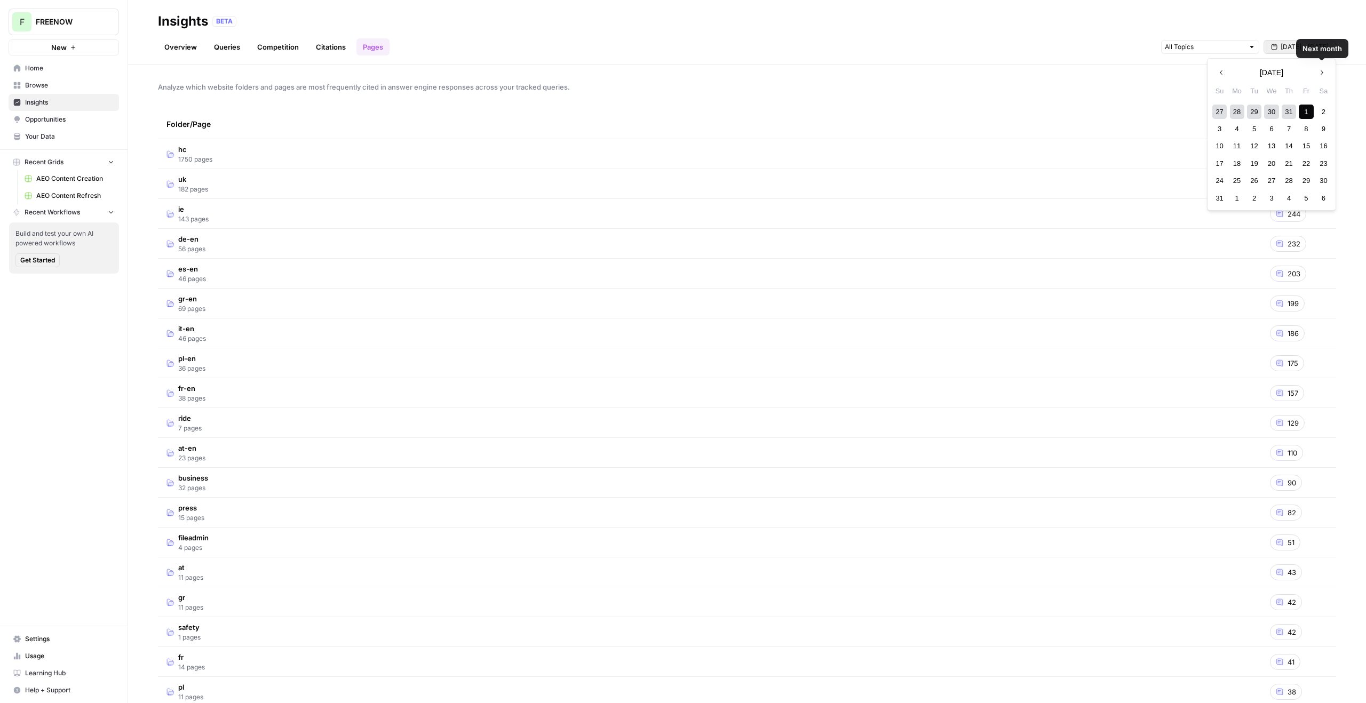
click at [1325, 71] on button "Next month" at bounding box center [1321, 72] width 19 height 19
click at [1237, 181] on div "29" at bounding box center [1237, 180] width 14 height 14
click at [1303, 41] on button "Jul 1 - Aug 1" at bounding box center [1299, 47] width 73 height 14
click at [1296, 46] on span "Jul 1 - Aug 1" at bounding box center [1304, 47] width 48 height 10
click at [1215, 71] on button "Previous month" at bounding box center [1221, 72] width 19 height 19
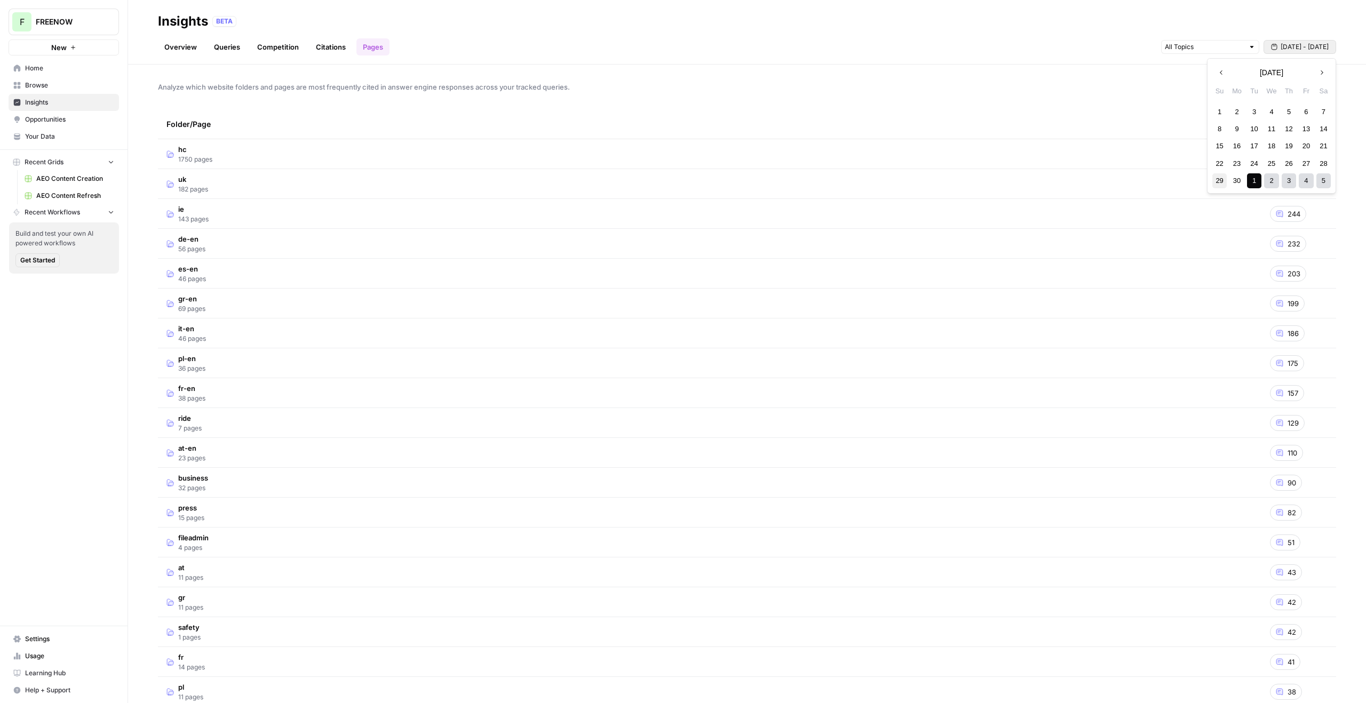
click at [1220, 180] on div "29" at bounding box center [1219, 180] width 14 height 14
click at [1323, 180] on div "5" at bounding box center [1323, 180] width 14 height 14
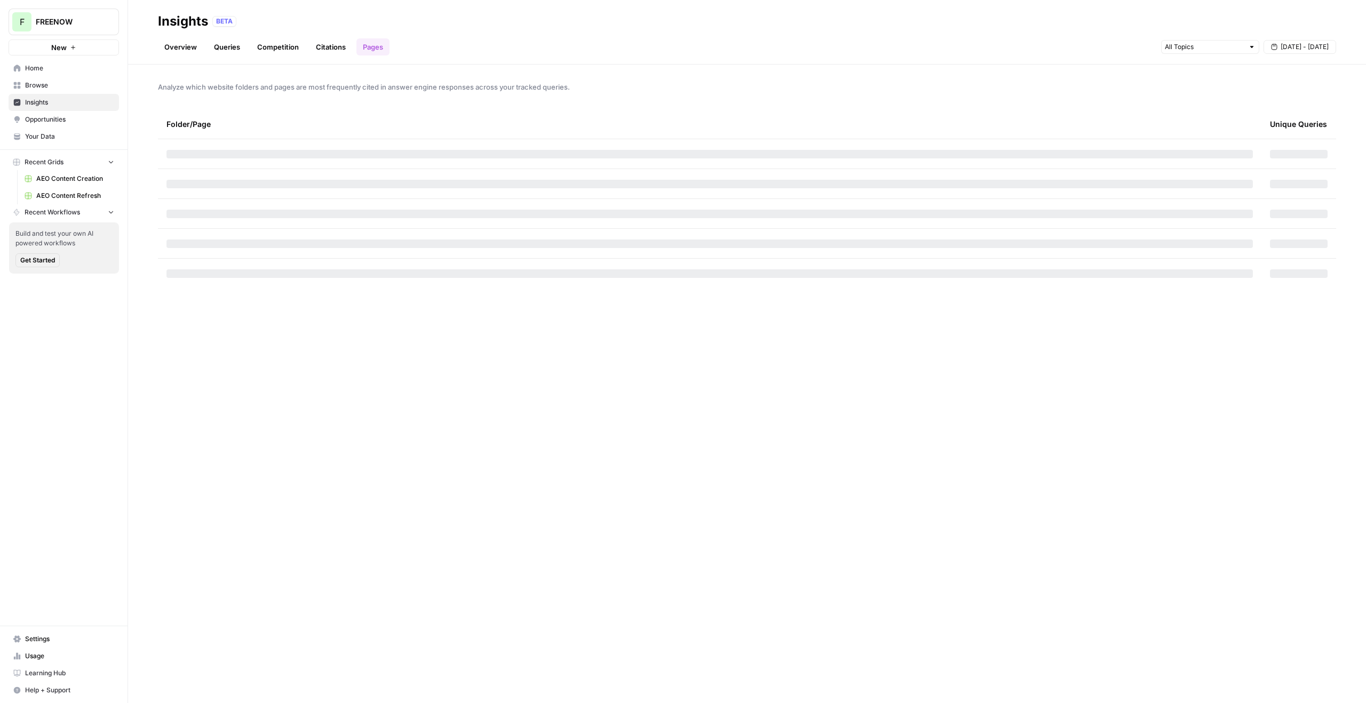
click at [1304, 38] on div "Jun 29 - Jul 5" at bounding box center [1248, 46] width 175 height 17
click at [1304, 41] on button "Jun 29 - Jul 5" at bounding box center [1299, 47] width 73 height 14
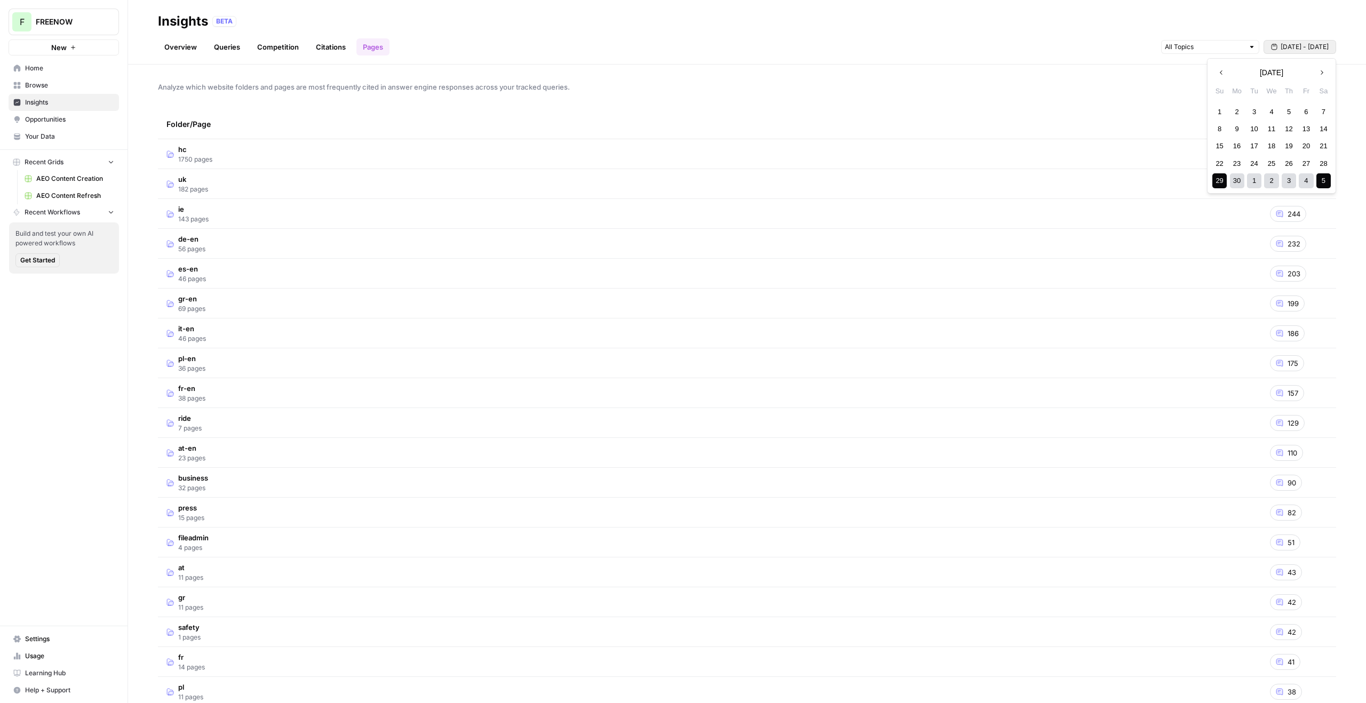
click at [1329, 71] on button "Next month" at bounding box center [1321, 72] width 19 height 19
click at [1318, 180] on div "30" at bounding box center [1323, 180] width 14 height 14
click at [1319, 70] on icon "button" at bounding box center [1321, 72] width 7 height 7
click at [1233, 183] on div "29" at bounding box center [1237, 180] width 14 height 14
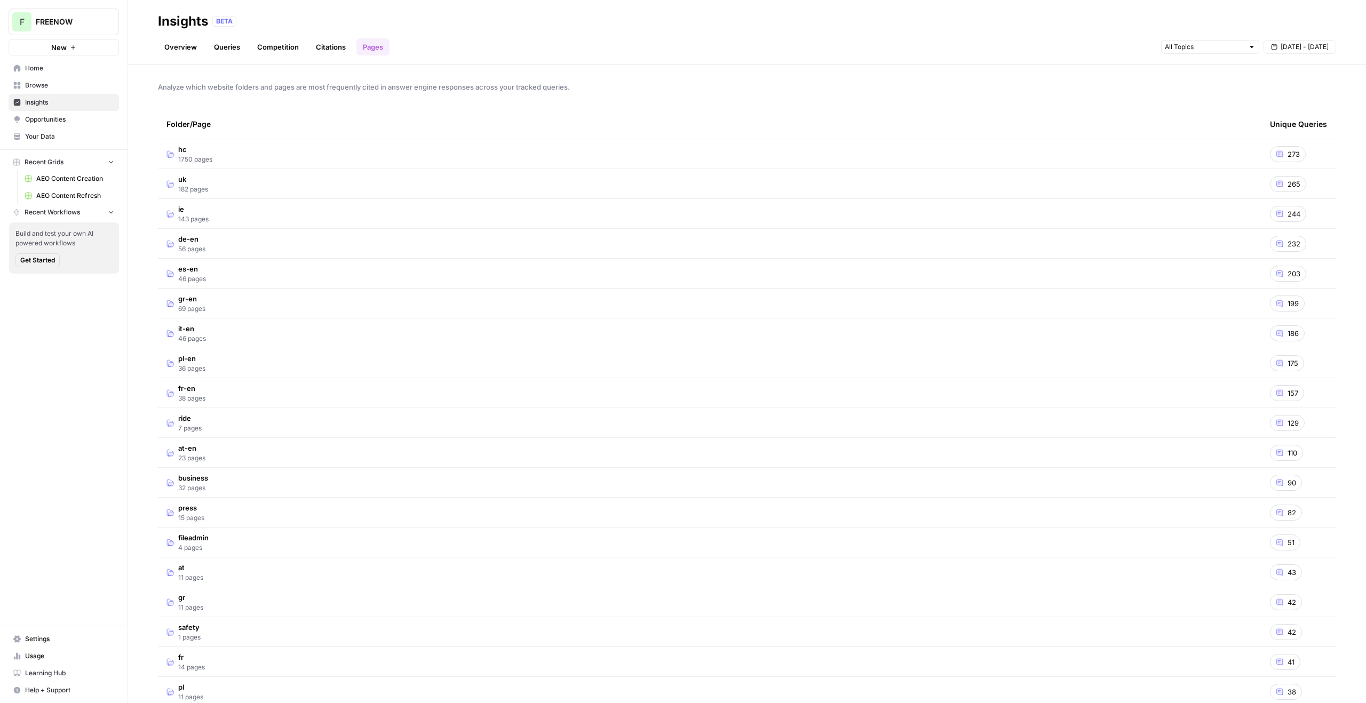
click at [246, 492] on td "business 32 pages" at bounding box center [709, 482] width 1103 height 29
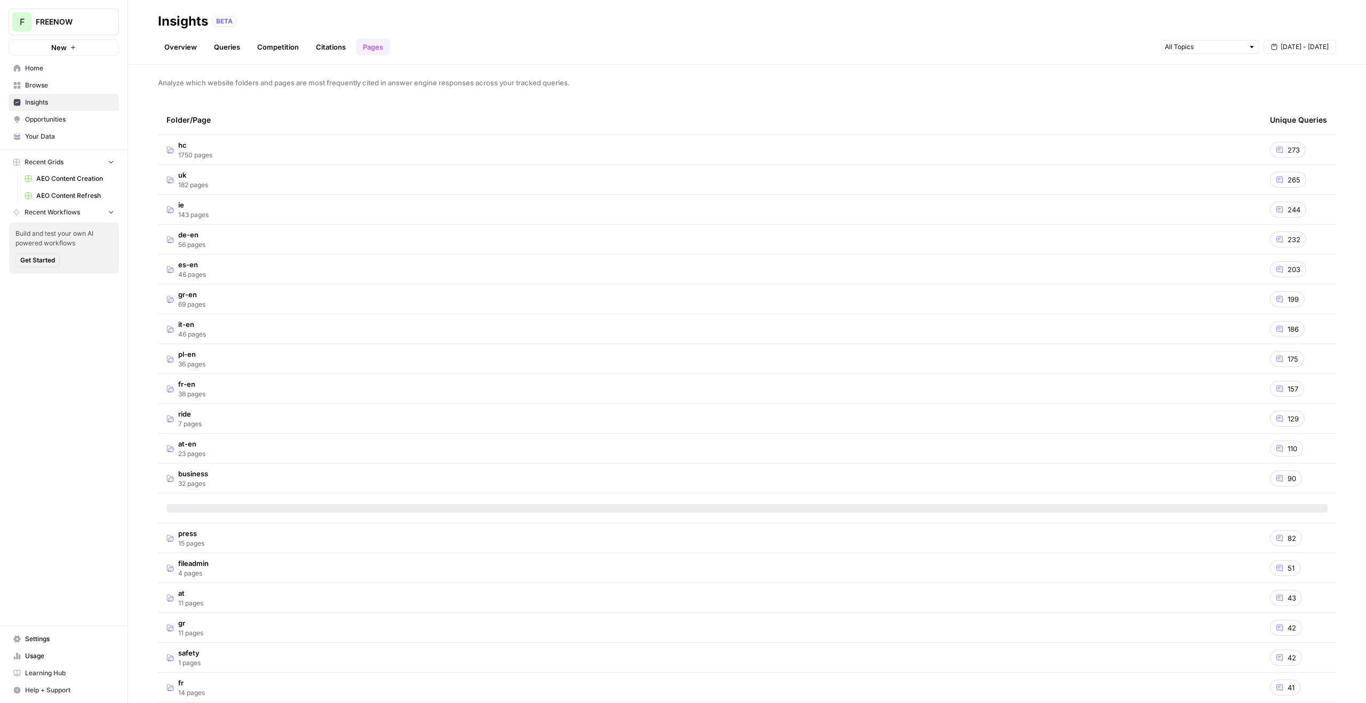
click at [239, 177] on td "uk 182 pages" at bounding box center [709, 179] width 1103 height 29
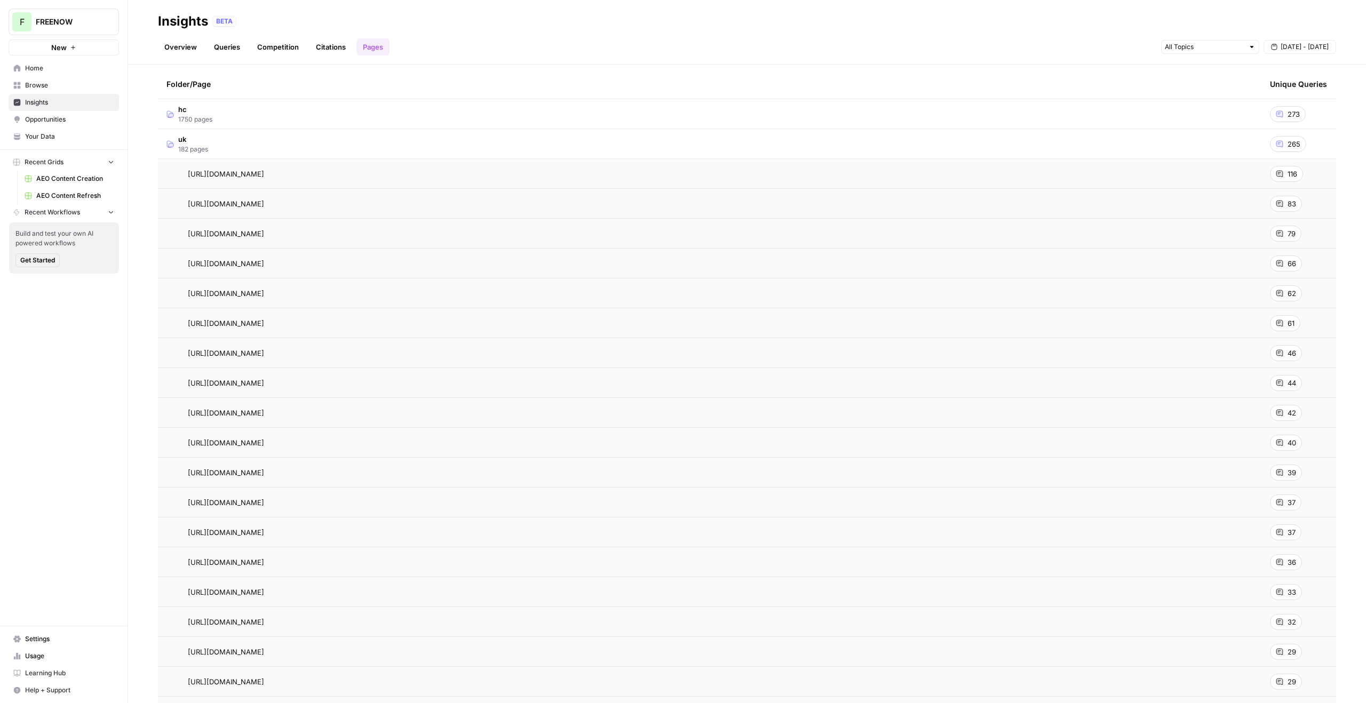
scroll to position [43, 0]
click at [197, 143] on span "182 pages" at bounding box center [193, 146] width 30 height 10
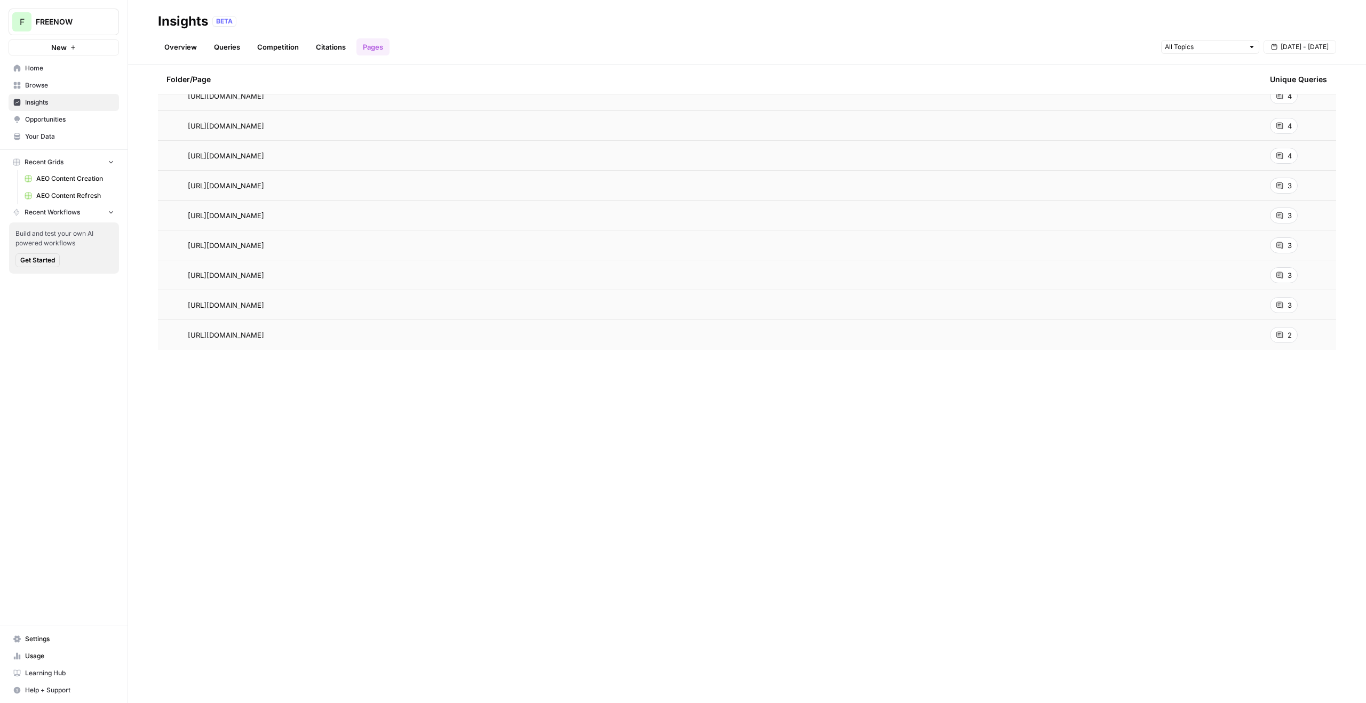
scroll to position [0, 0]
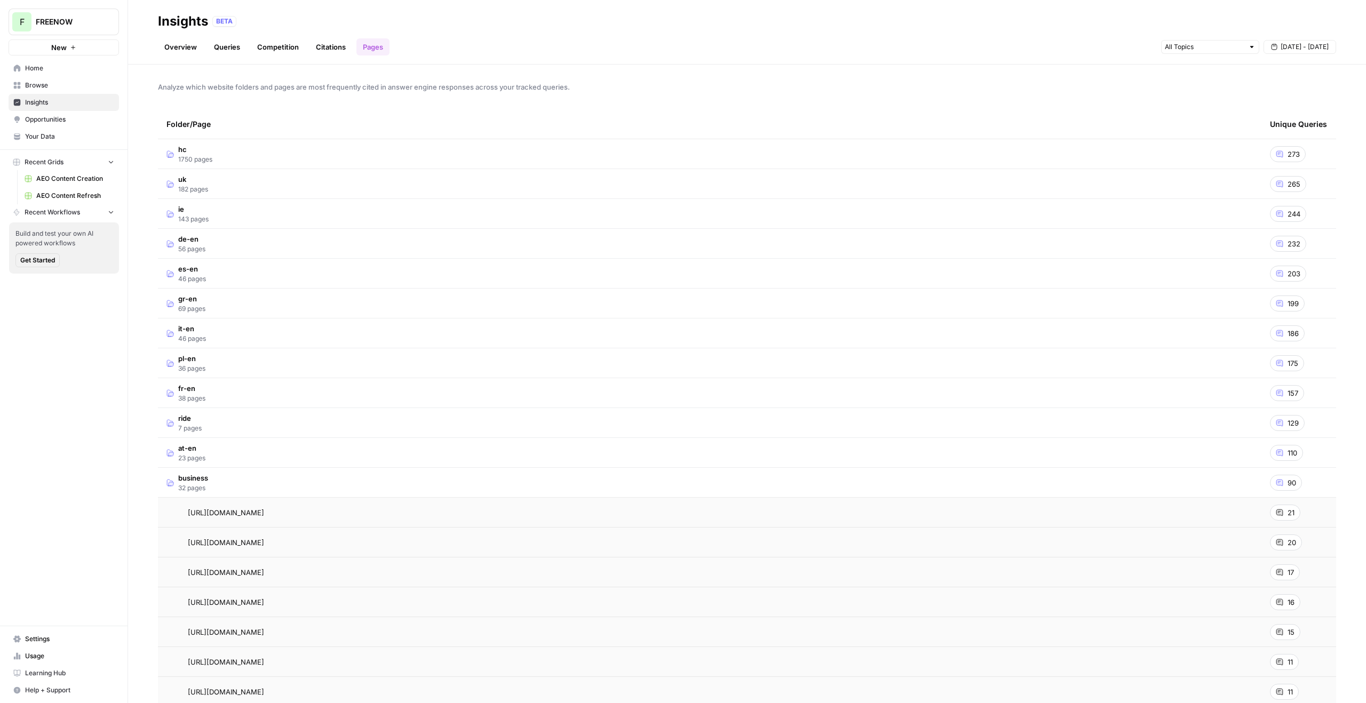
click at [203, 216] on span "143 pages" at bounding box center [193, 219] width 30 height 10
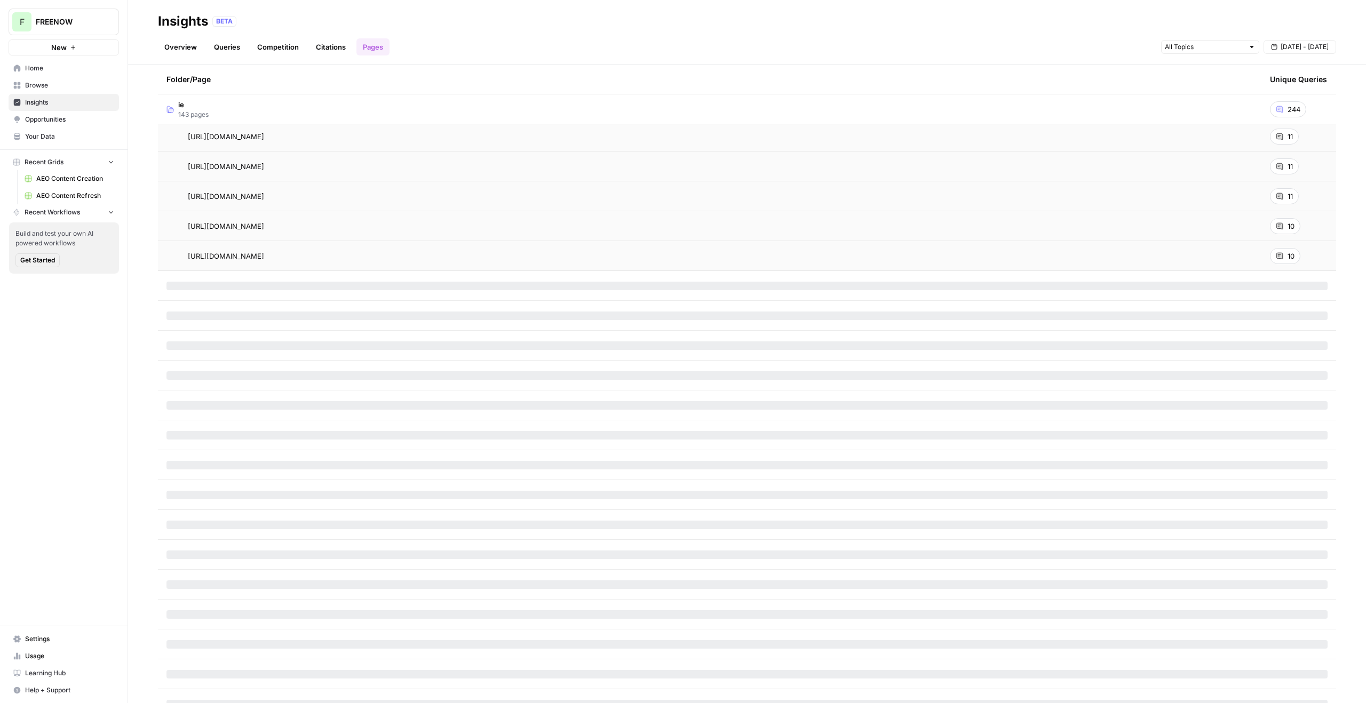
scroll to position [1153, 0]
